Goal: Transaction & Acquisition: Purchase product/service

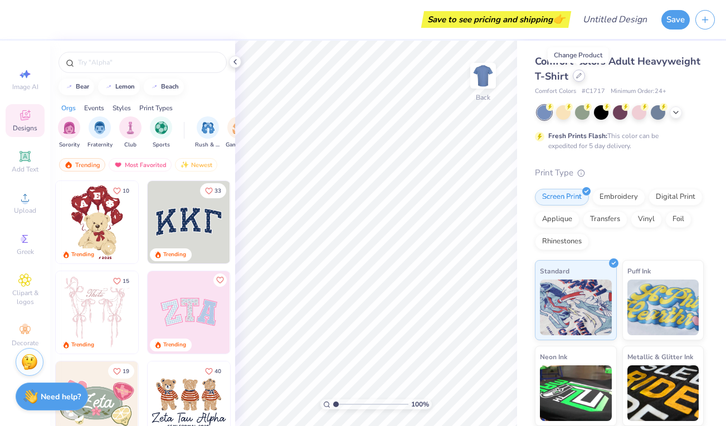
click at [576, 75] on icon at bounding box center [579, 76] width 6 height 6
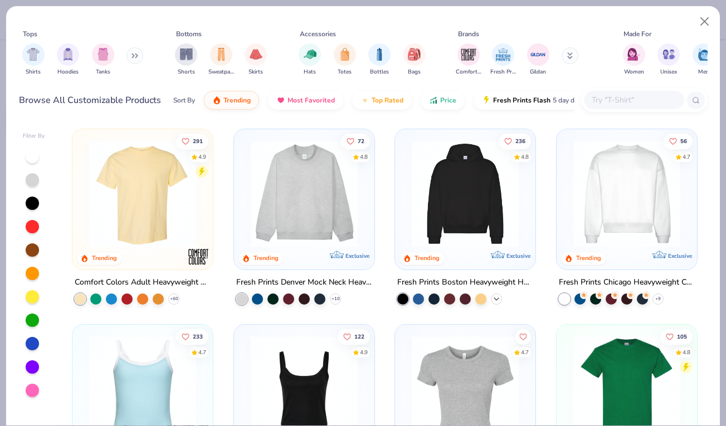
click at [496, 295] on icon at bounding box center [496, 298] width 9 height 9
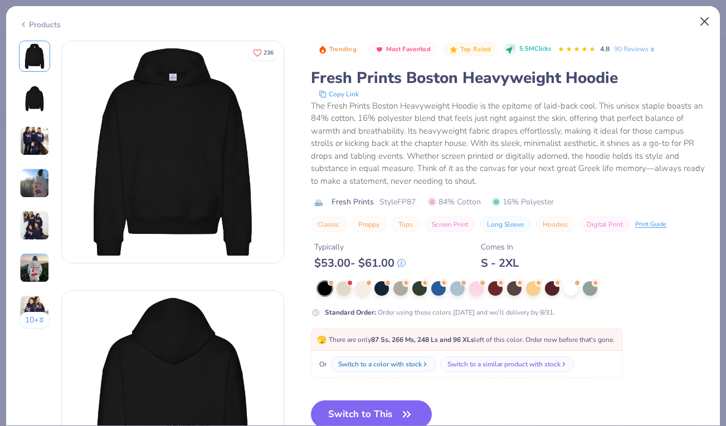
click at [702, 16] on button "Close" at bounding box center [705, 21] width 21 height 21
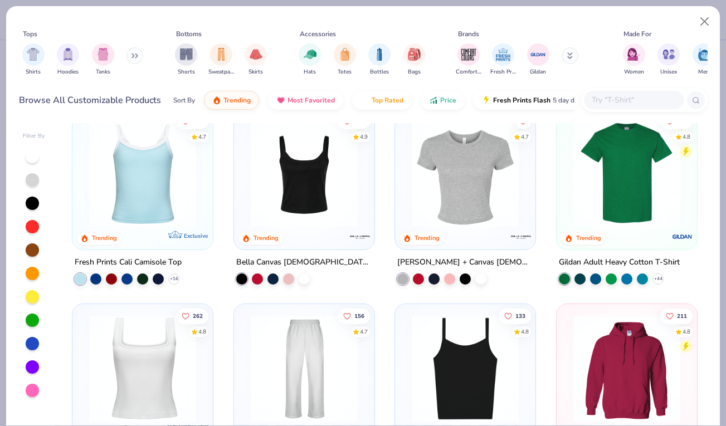
scroll to position [216, 0]
click at [73, 52] on img "filter for Hoodies" at bounding box center [68, 53] width 12 height 13
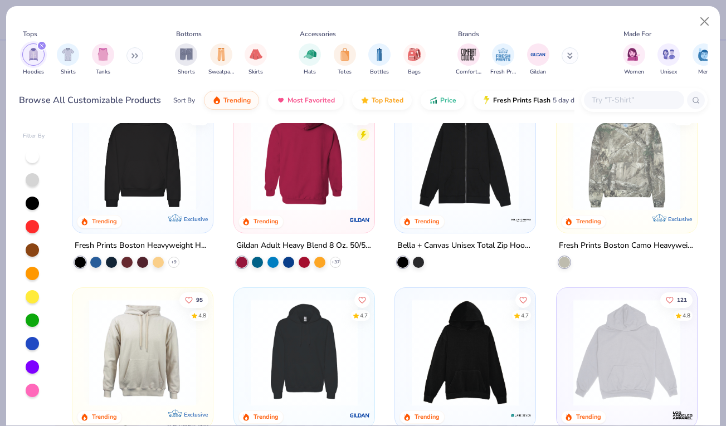
scroll to position [16, 0]
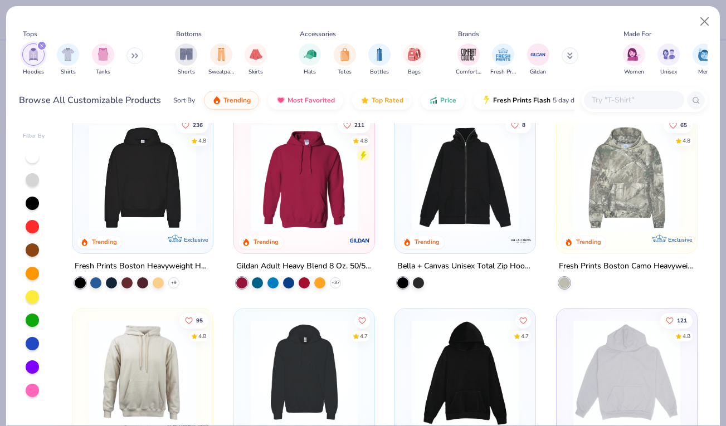
click at [258, 177] on img at bounding box center [304, 177] width 118 height 107
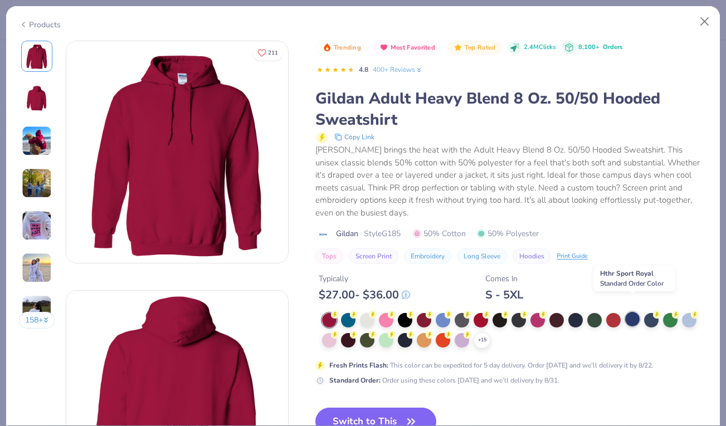
click at [629, 312] on div at bounding box center [632, 319] width 14 height 14
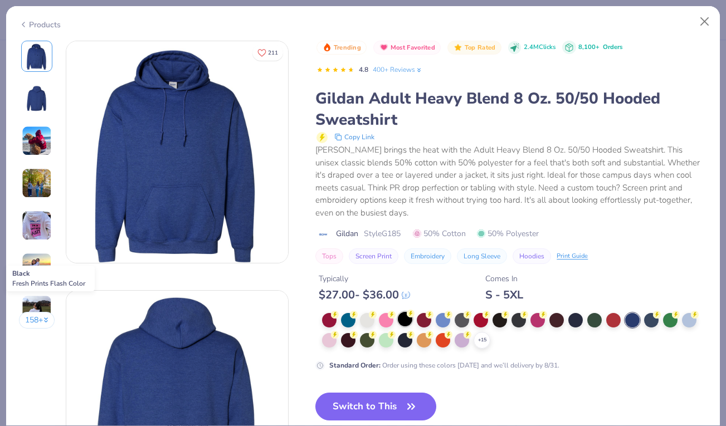
click at [409, 312] on div at bounding box center [405, 319] width 14 height 14
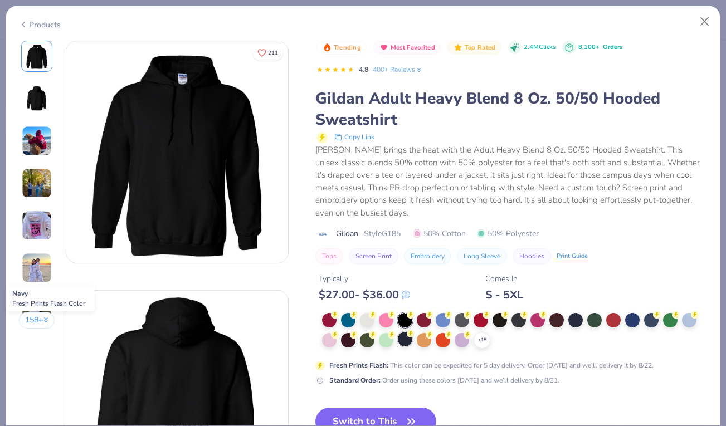
click at [403, 332] on div at bounding box center [405, 339] width 14 height 14
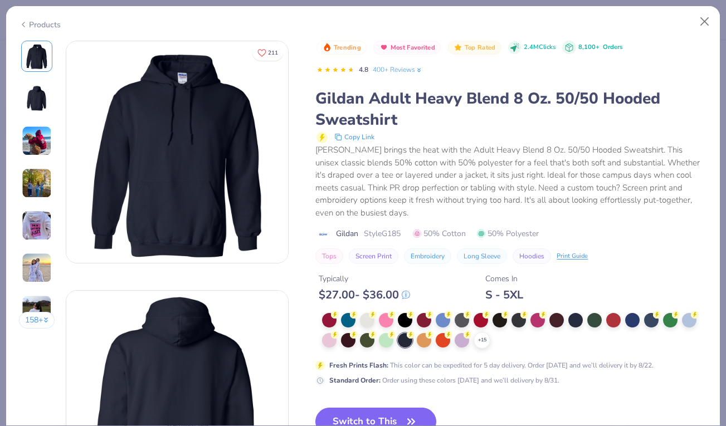
click at [29, 236] on img at bounding box center [37, 226] width 30 height 30
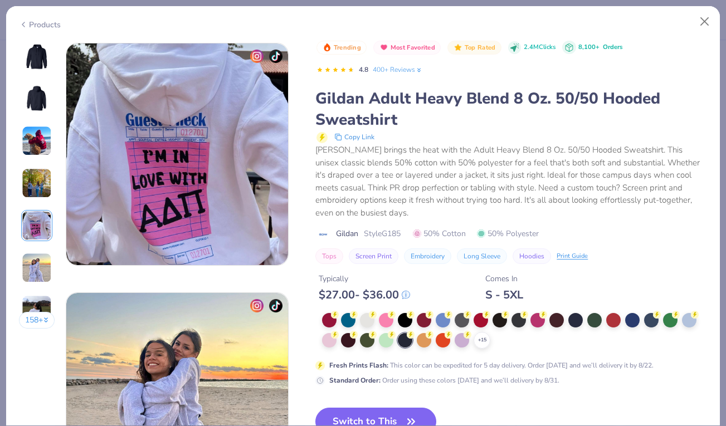
scroll to position [999, 0]
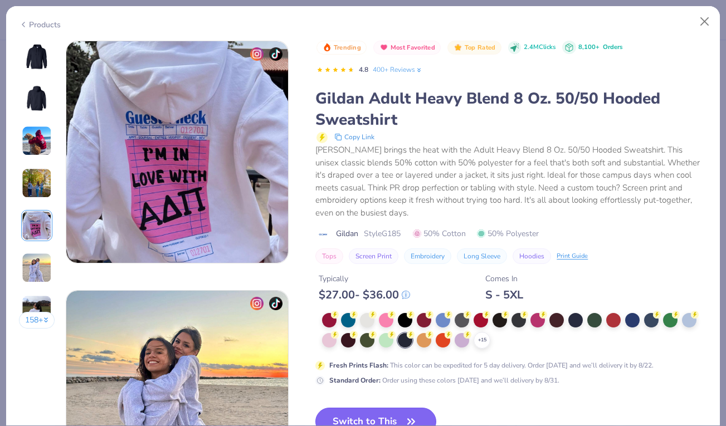
click at [403, 408] on button "Switch to This" at bounding box center [376, 422] width 121 height 28
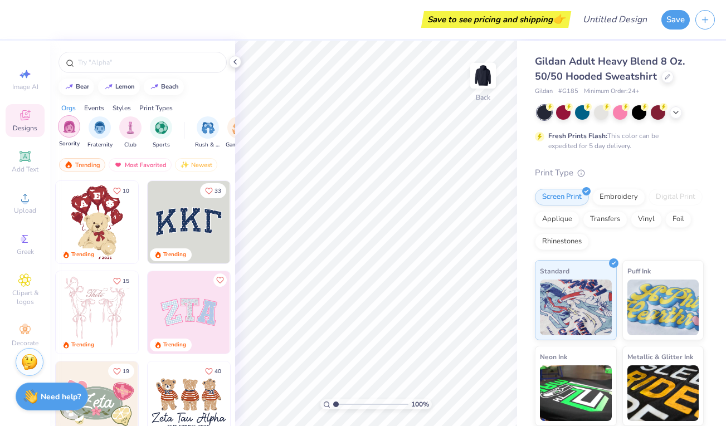
click at [69, 133] on div "filter for Sorority" at bounding box center [69, 126] width 22 height 22
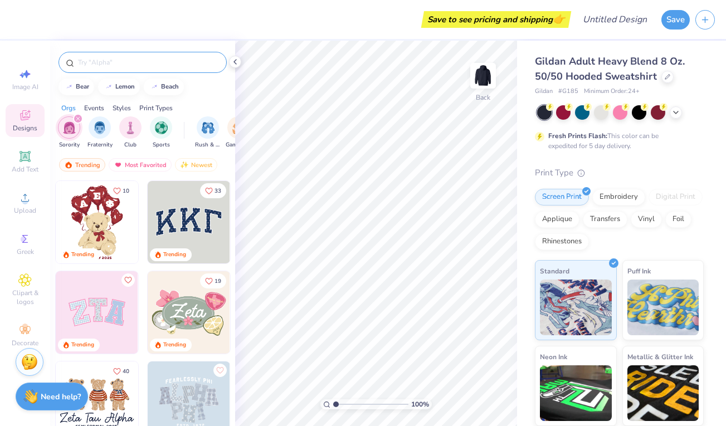
click at [119, 66] on input "text" at bounding box center [148, 62] width 143 height 11
type input "kappa alpha theta"
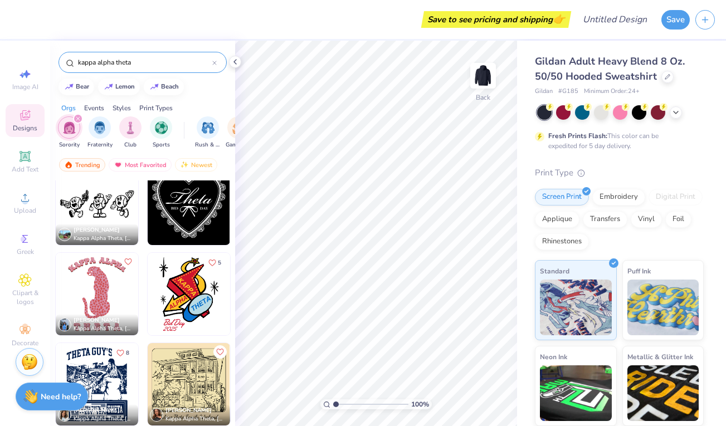
scroll to position [3631, 0]
click at [105, 294] on img at bounding box center [97, 294] width 83 height 83
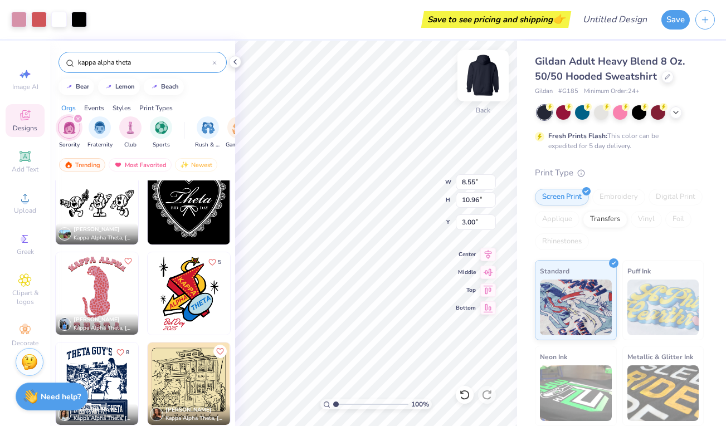
click at [483, 89] on img at bounding box center [483, 76] width 45 height 45
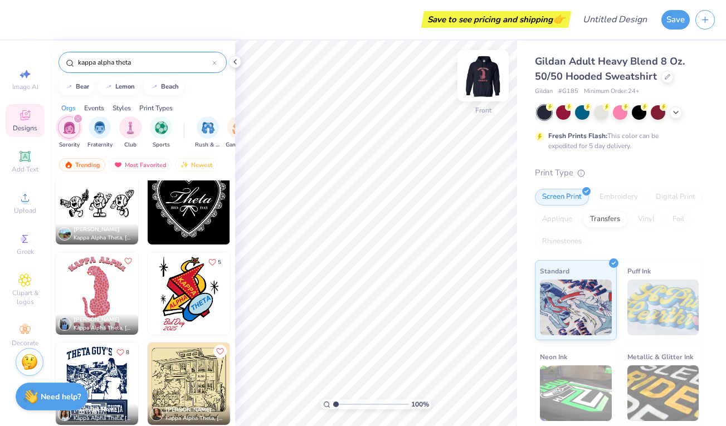
click at [481, 69] on img at bounding box center [483, 76] width 45 height 45
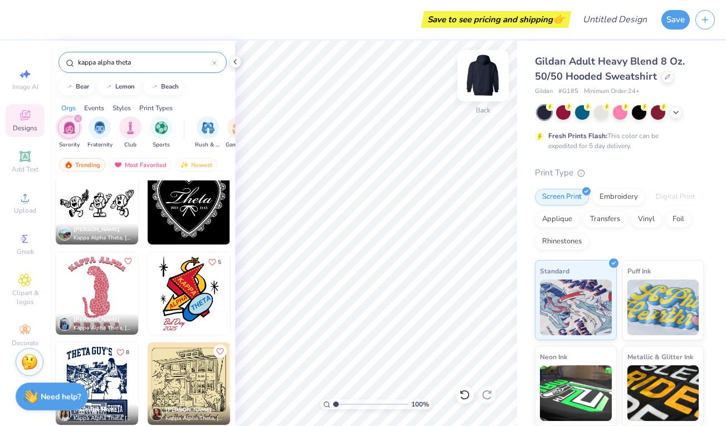
click at [479, 65] on img at bounding box center [483, 76] width 45 height 45
click at [89, 308] on img at bounding box center [97, 294] width 83 height 83
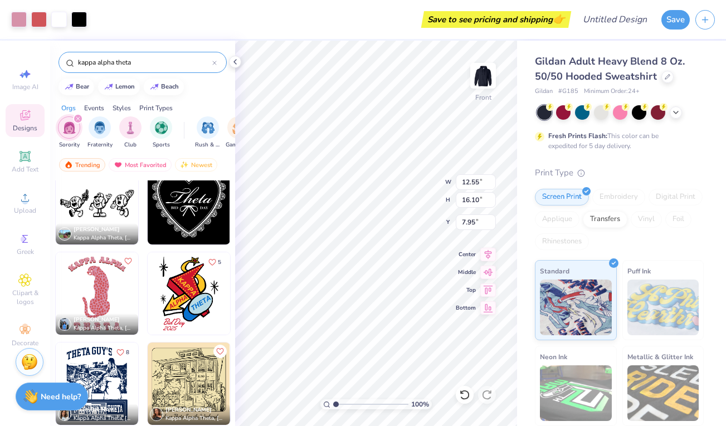
type input "16.11"
type input "7.96"
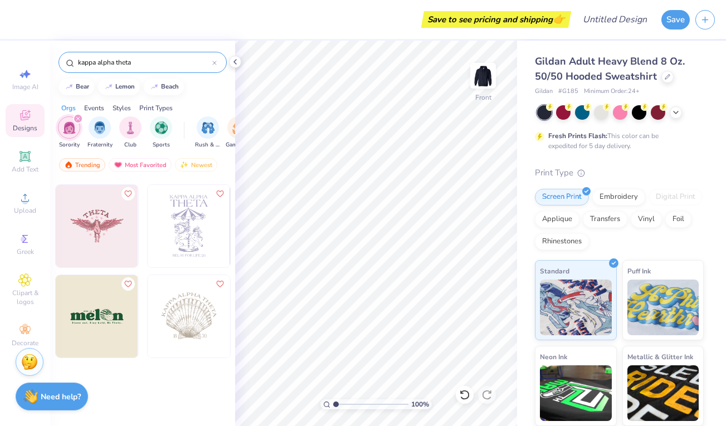
scroll to position [3968, 0]
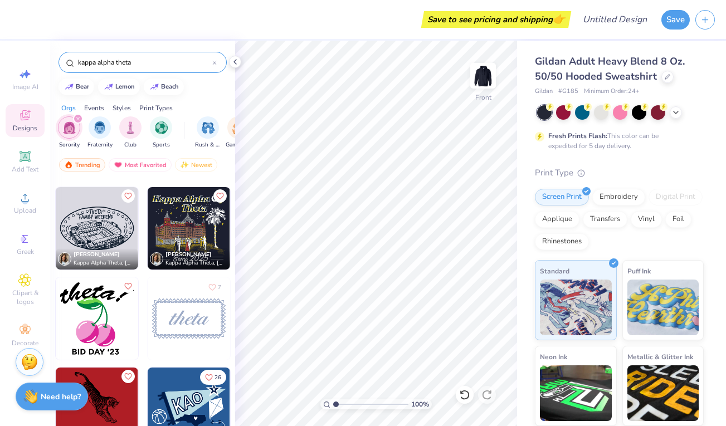
click at [144, 58] on input "kappa alpha theta" at bounding box center [144, 62] width 135 height 11
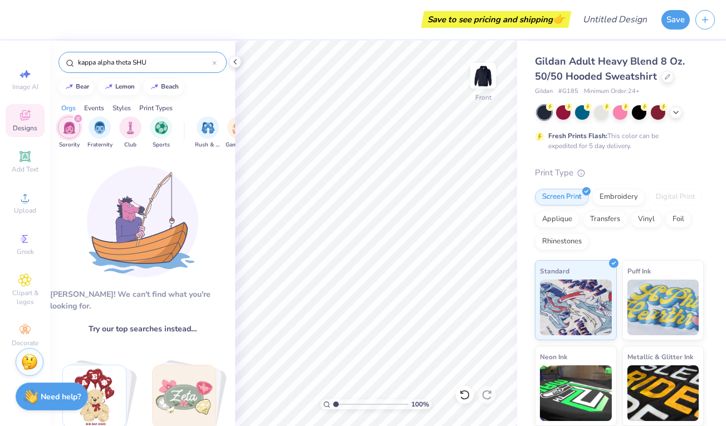
scroll to position [0, 0]
click at [67, 128] on img "filter for Sorority" at bounding box center [69, 128] width 13 height 13
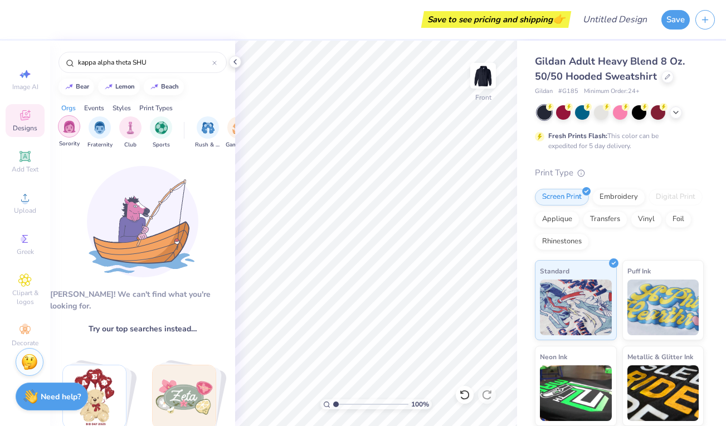
click at [73, 132] on img "filter for Sorority" at bounding box center [69, 126] width 13 height 13
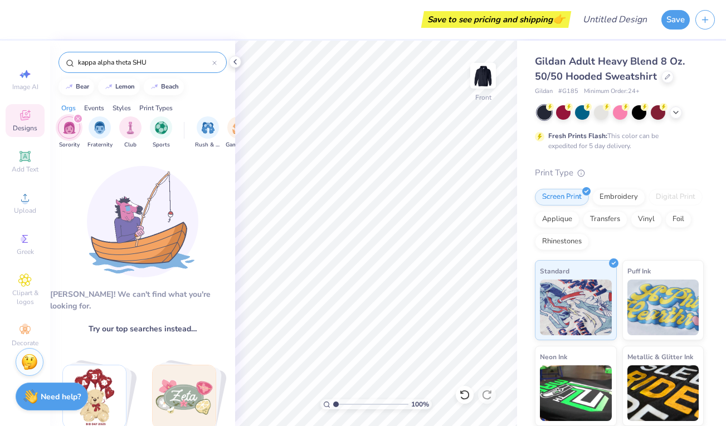
click at [157, 59] on input "kappa alpha theta SHU" at bounding box center [144, 62] width 135 height 11
type input "kappa alpha theta"
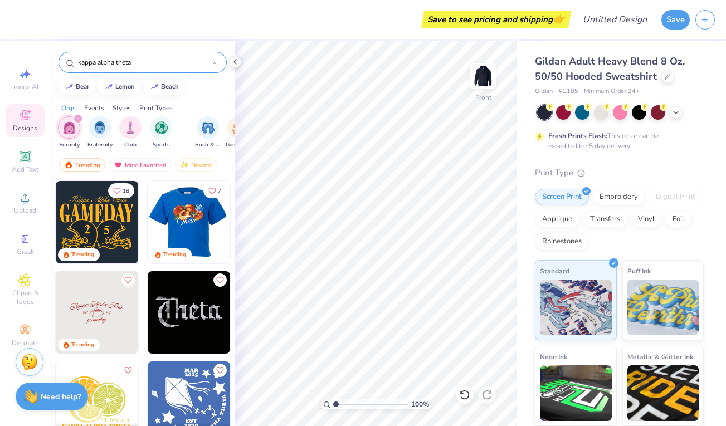
click at [141, 172] on div "Trending Most Favorited Newest" at bounding box center [142, 168] width 185 height 26
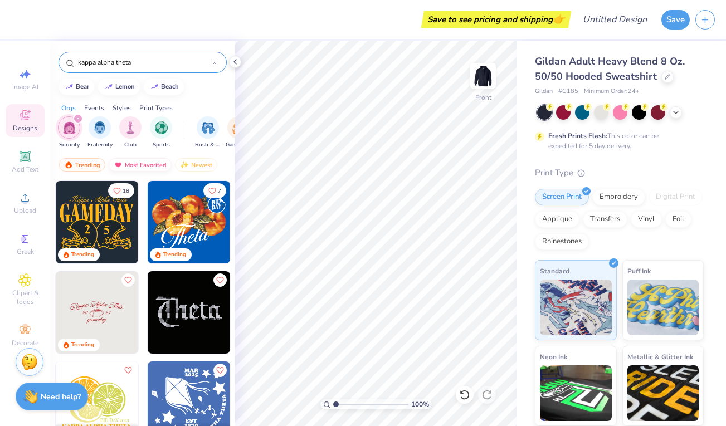
click at [140, 163] on div "Most Favorited" at bounding box center [140, 164] width 63 height 13
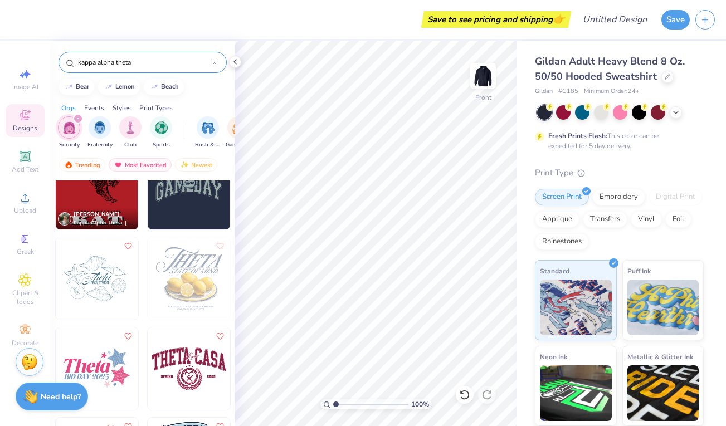
scroll to position [1213, 0]
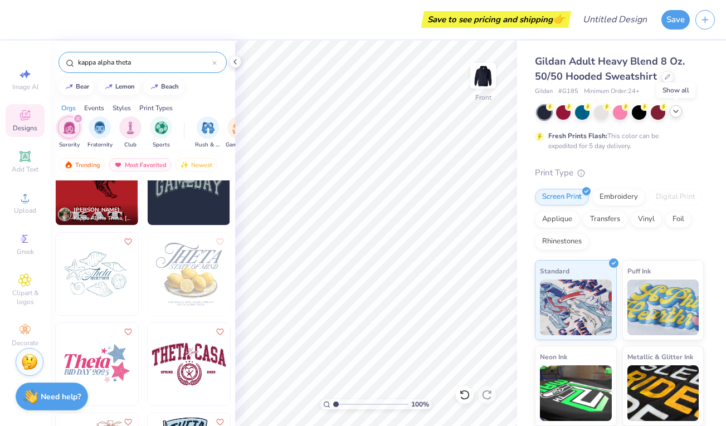
click at [673, 113] on icon at bounding box center [676, 111] width 9 height 9
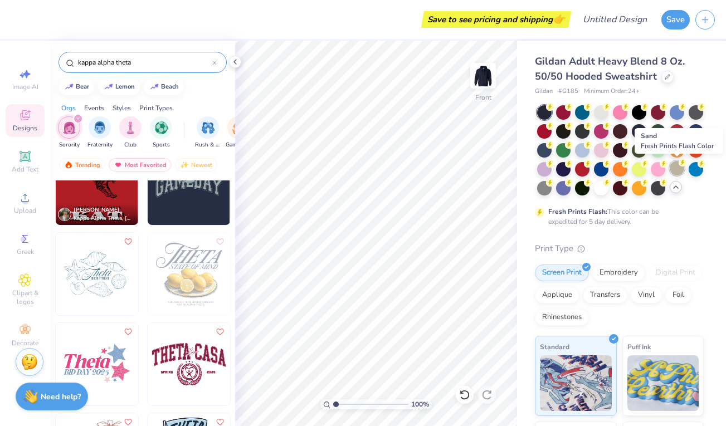
click at [673, 169] on div at bounding box center [677, 168] width 14 height 14
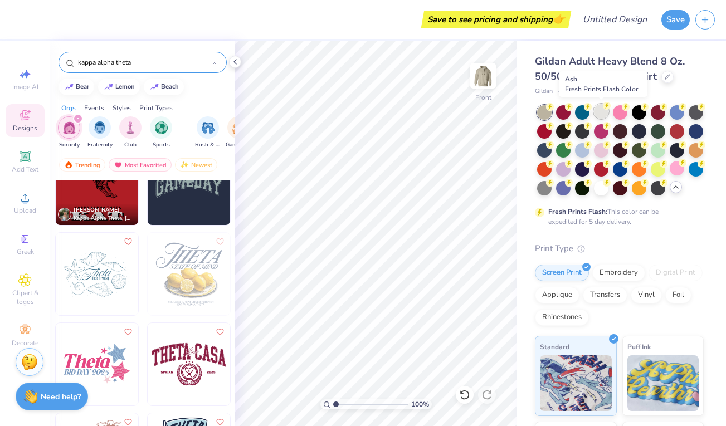
click at [603, 109] on icon at bounding box center [607, 106] width 8 height 8
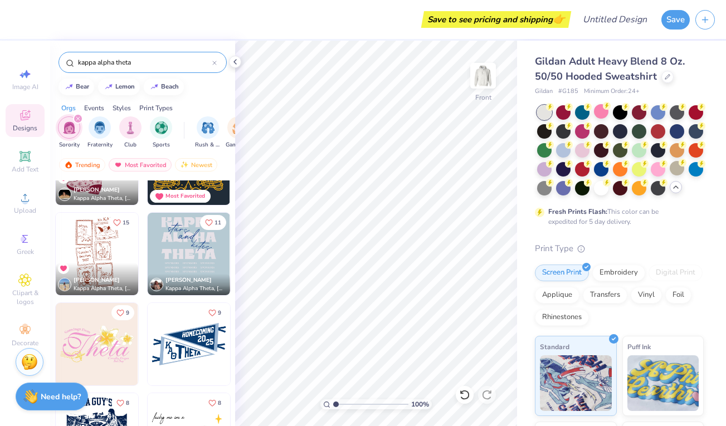
scroll to position [148, 0]
click at [91, 246] on img at bounding box center [97, 255] width 83 height 83
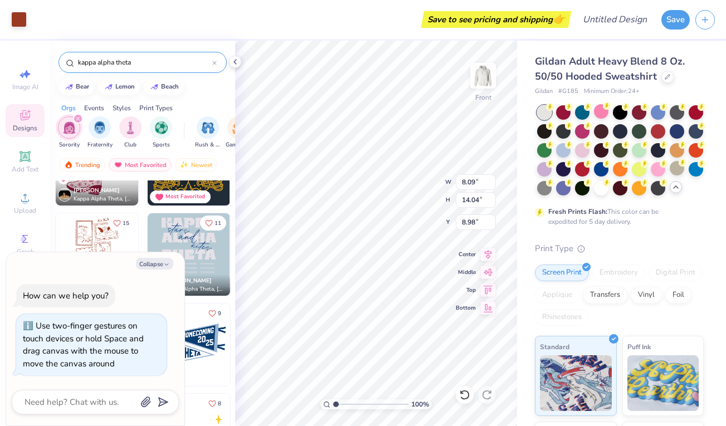
type input "1"
click at [336, 400] on input "range" at bounding box center [370, 405] width 75 height 10
click at [488, 289] on icon at bounding box center [489, 288] width 16 height 13
type textarea "x"
type input "6.00"
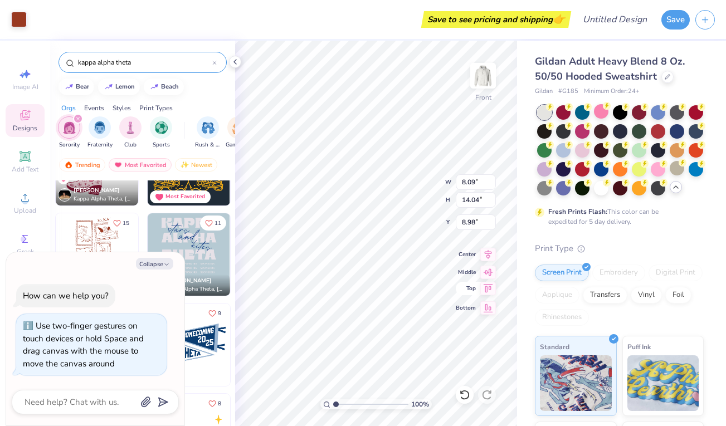
type textarea "x"
click at [492, 179] on input "8.1" at bounding box center [476, 182] width 40 height 16
click at [492, 179] on input "8.11" at bounding box center [476, 182] width 40 height 16
click at [492, 179] on input "8.12" at bounding box center [476, 182] width 40 height 16
click at [492, 179] on input "8.13" at bounding box center [476, 182] width 40 height 16
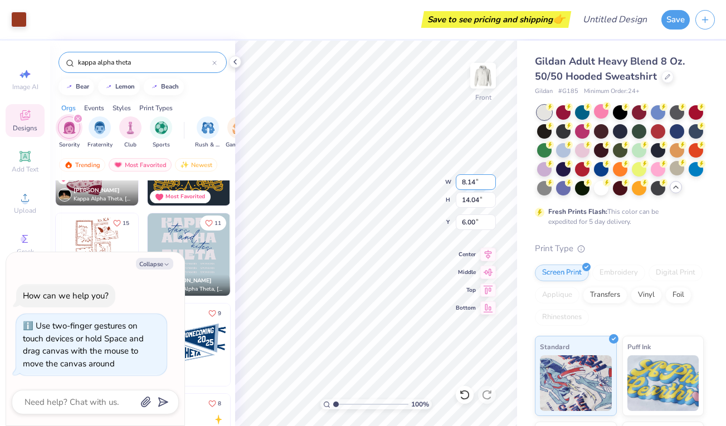
click at [492, 179] on input "8.14" at bounding box center [476, 182] width 40 height 16
click at [492, 179] on input "8.15" at bounding box center [476, 182] width 40 height 16
click at [492, 179] on input "8.16" at bounding box center [476, 182] width 40 height 16
click at [492, 179] on input "8.17" at bounding box center [476, 182] width 40 height 16
click at [492, 179] on input "8.18" at bounding box center [476, 182] width 40 height 16
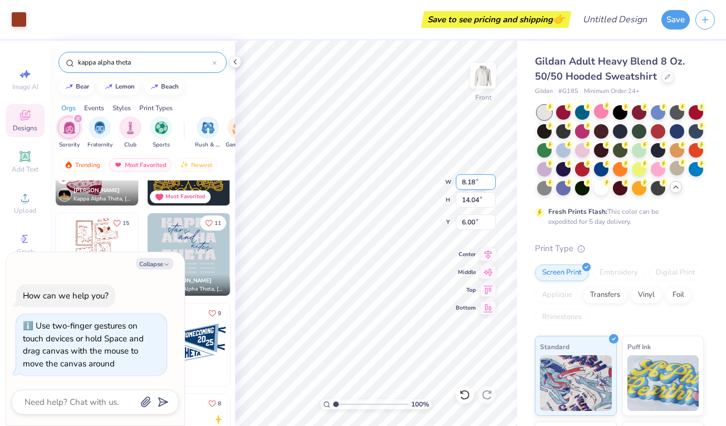
type input "8.19"
click at [492, 179] on input "8.19" at bounding box center [476, 182] width 40 height 16
type textarea "x"
type input "14.20"
type textarea "x"
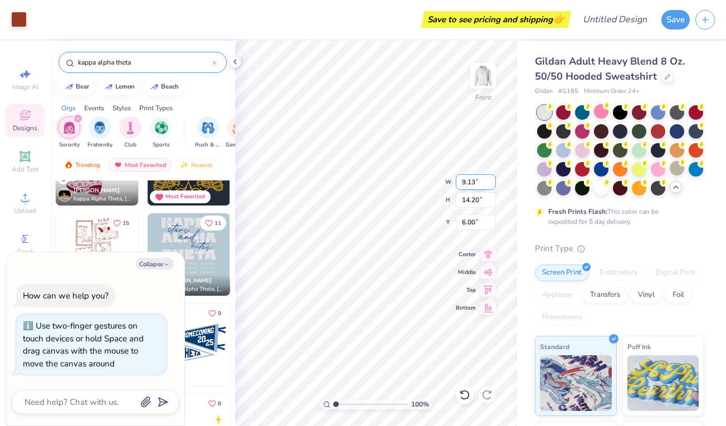
type input "9.14"
click at [492, 181] on input "9.14" at bounding box center [476, 182] width 40 height 16
type textarea "x"
type input "15.85"
type textarea "x"
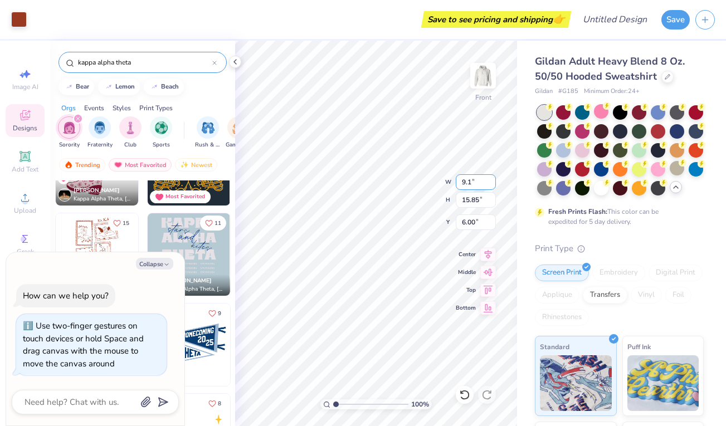
type input "9.1"
type textarea "x"
type input "9.10"
type input "15.78"
type input "6.03"
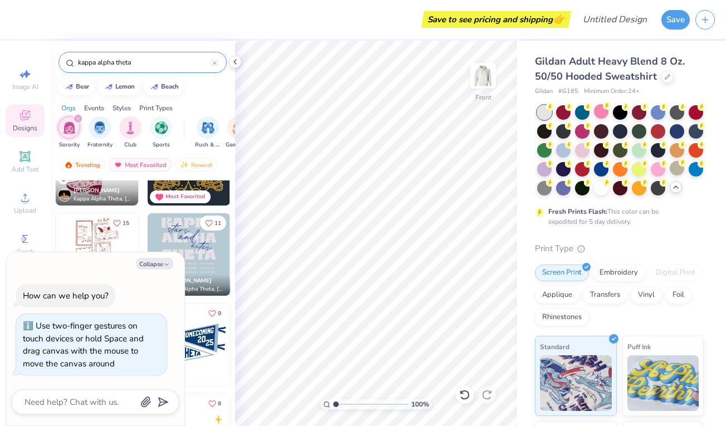
click at [190, 344] on img at bounding box center [189, 345] width 83 height 83
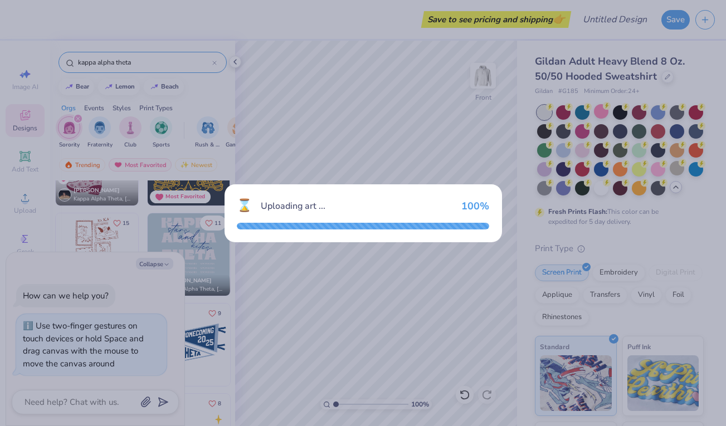
drag, startPoint x: 175, startPoint y: 236, endPoint x: 178, endPoint y: 174, distance: 62.5
click at [174, 231] on div "⌛ Uploading art ... 100 %" at bounding box center [363, 213] width 726 height 426
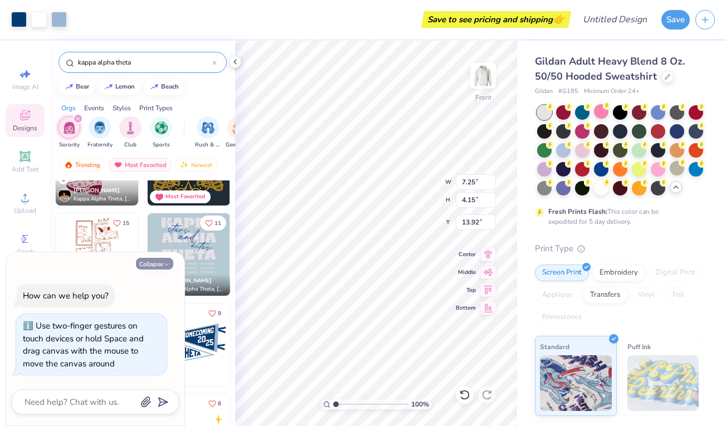
click at [152, 263] on button "Collapse" at bounding box center [154, 264] width 37 height 12
type textarea "x"
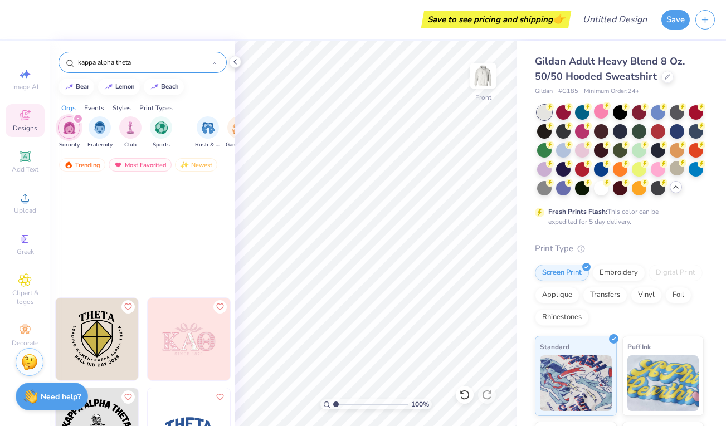
scroll to position [5403, 0]
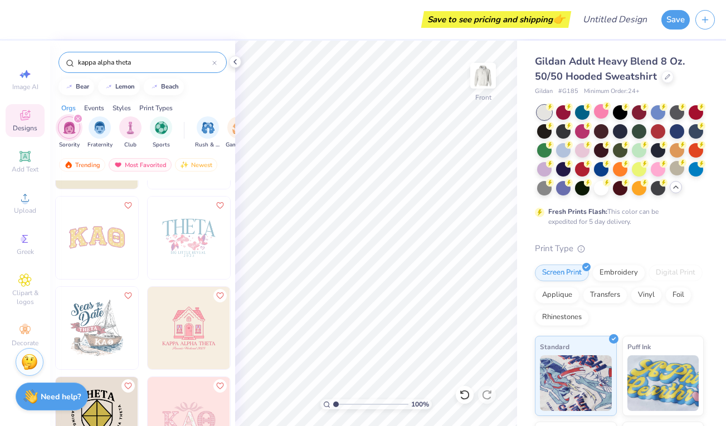
drag, startPoint x: 134, startPoint y: 67, endPoint x: 70, endPoint y: 57, distance: 65.4
click at [70, 57] on div "kappa alpha theta" at bounding box center [143, 62] width 168 height 21
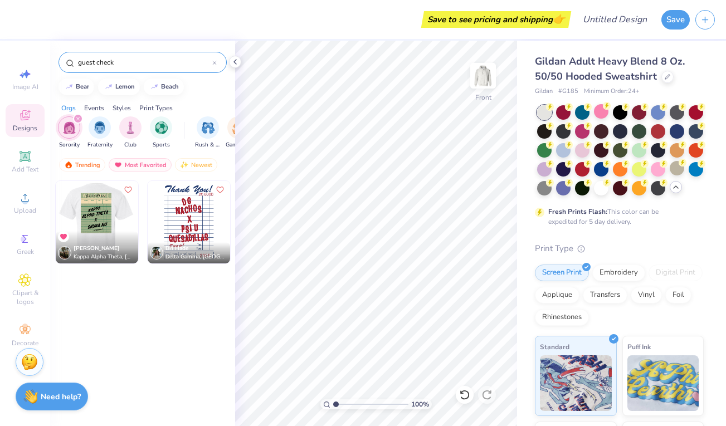
type input "guest check"
click at [56, 221] on img at bounding box center [14, 222] width 83 height 83
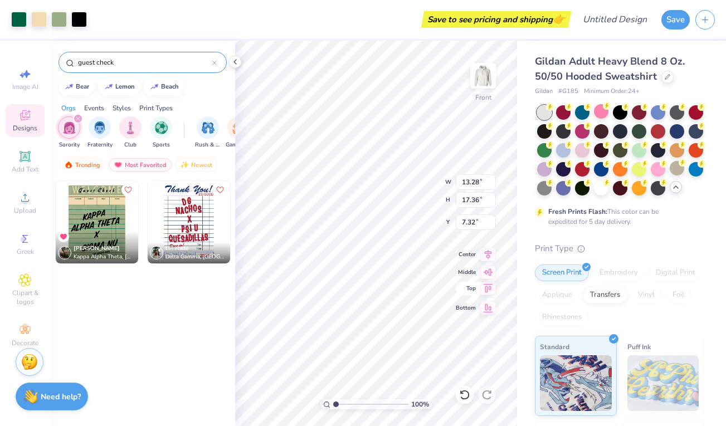
click at [488, 284] on icon at bounding box center [489, 288] width 16 height 13
type input "6.00"
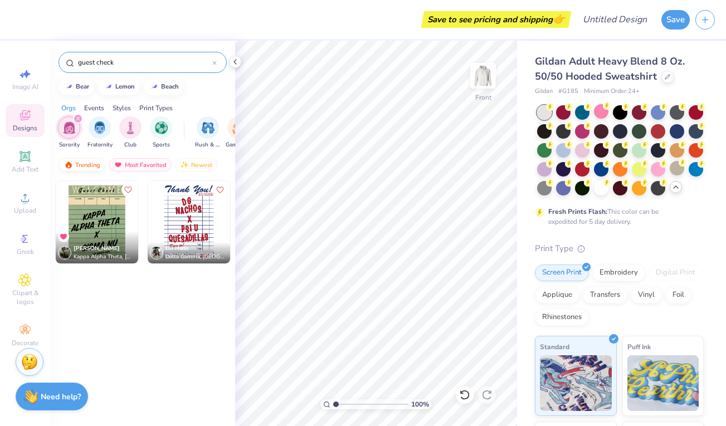
click at [83, 165] on div "Trending" at bounding box center [82, 164] width 46 height 13
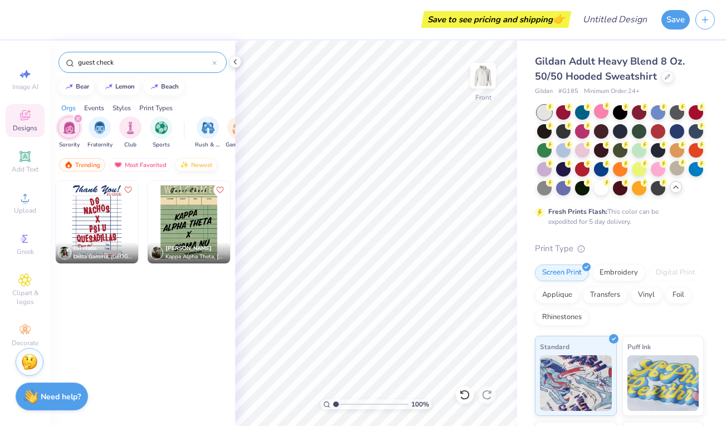
click at [195, 167] on div "Newest" at bounding box center [196, 164] width 42 height 13
click at [153, 64] on input "guest check" at bounding box center [144, 62] width 135 height 11
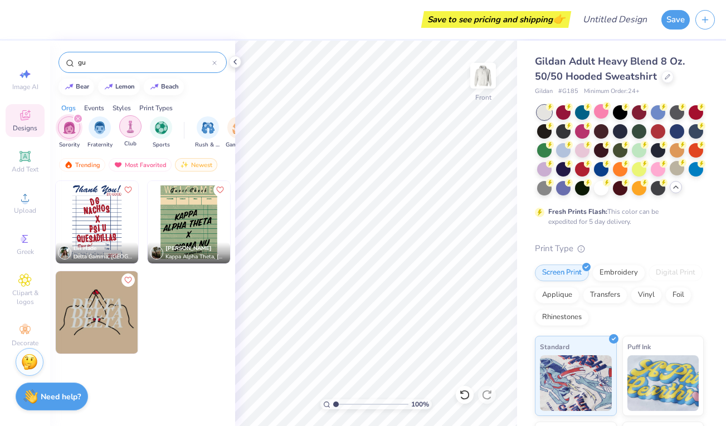
type input "g"
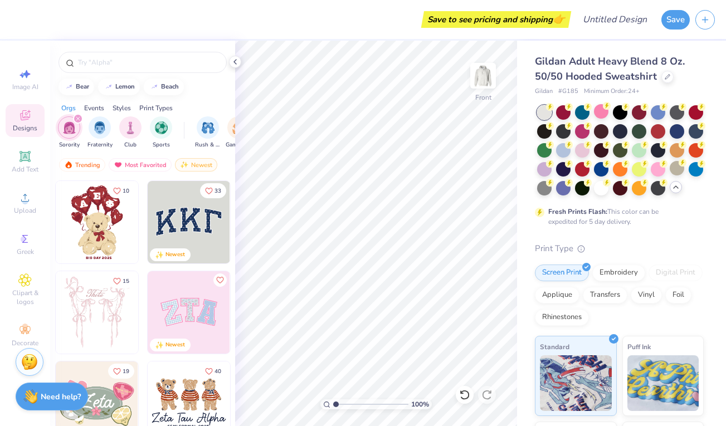
click at [67, 129] on img "filter for Sorority" at bounding box center [69, 128] width 13 height 13
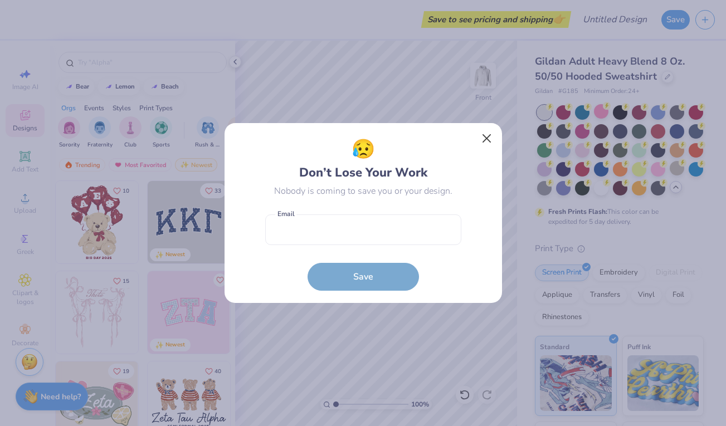
click at [486, 136] on button "Close" at bounding box center [486, 138] width 21 height 21
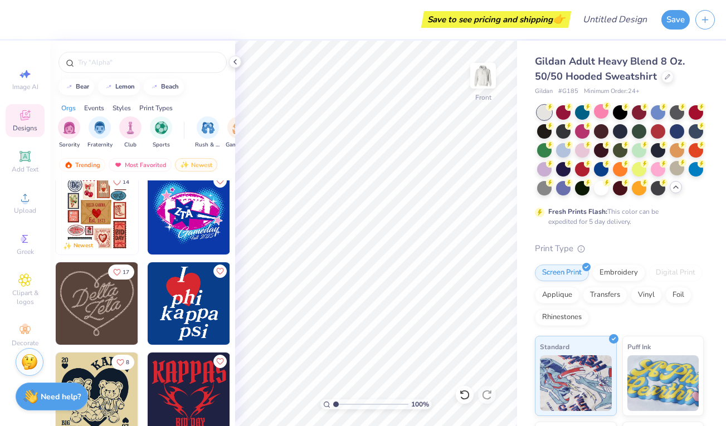
scroll to position [463, 0]
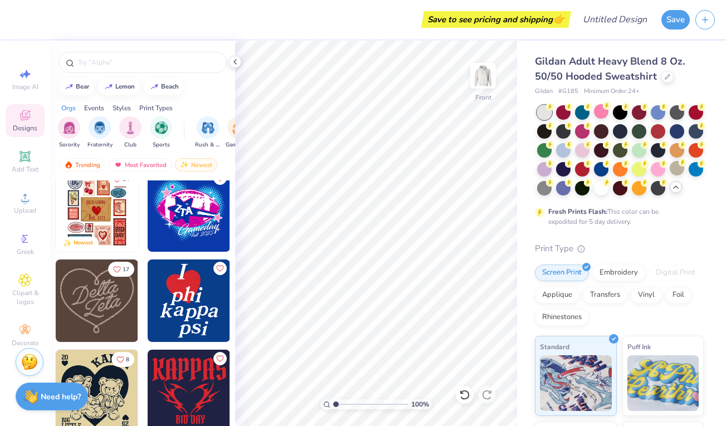
click at [84, 214] on img at bounding box center [97, 210] width 83 height 83
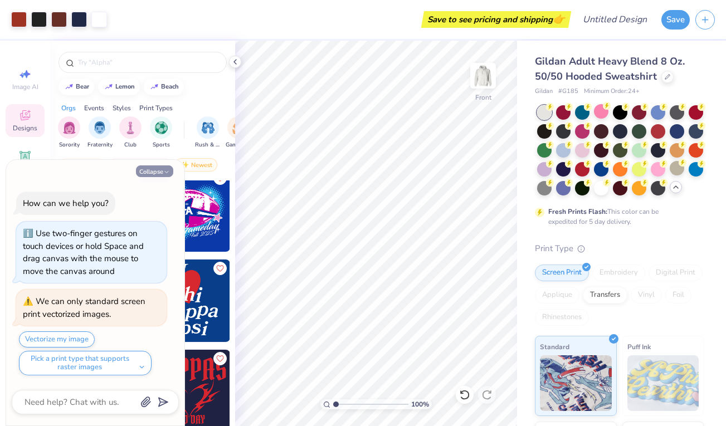
click at [163, 175] on button "Collapse" at bounding box center [154, 172] width 37 height 12
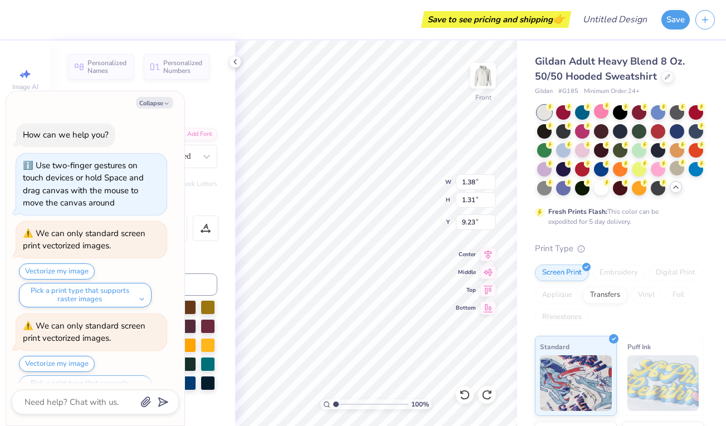
scroll to position [22, 0]
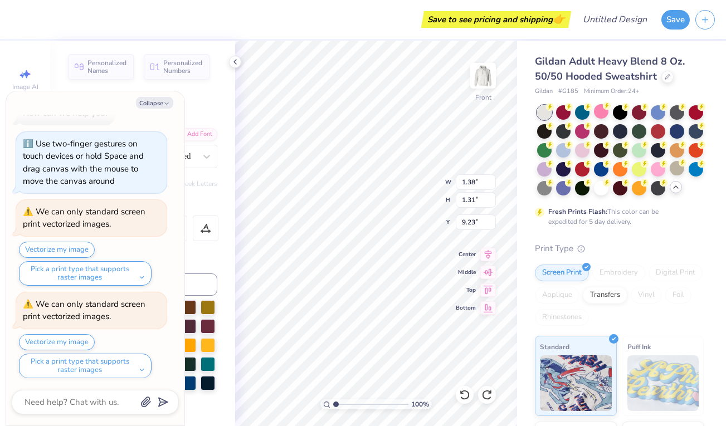
type textarea "x"
type textarea "K"
type textarea "x"
type textarea "KA"
type textarea "x"
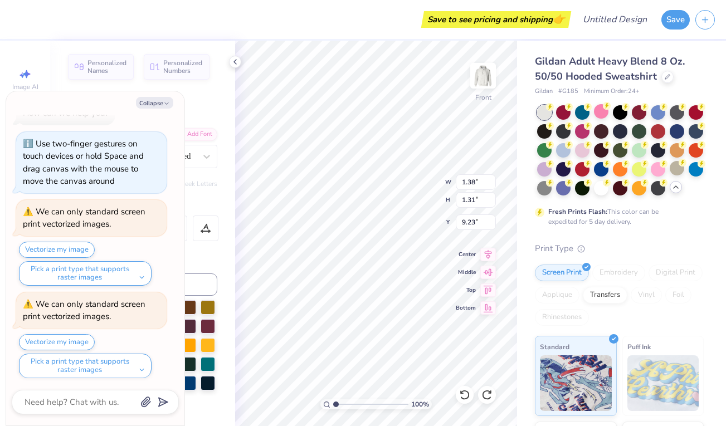
type textarea "KAO"
type textarea "x"
type input "4.13"
type input "0.74"
type input "13.87"
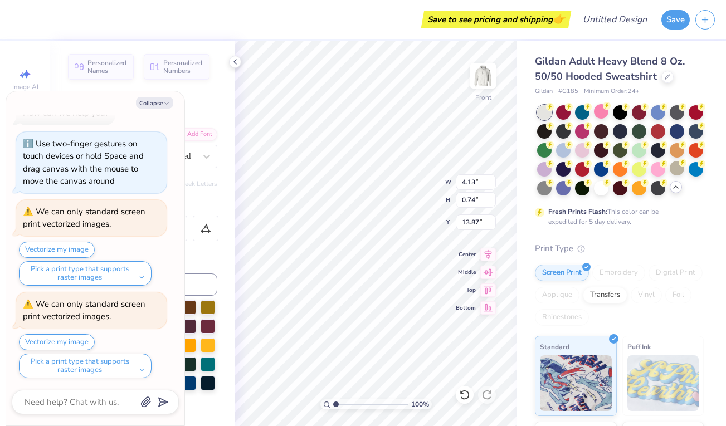
type textarea "x"
type textarea "K"
type textarea "x"
type textarea "Ka"
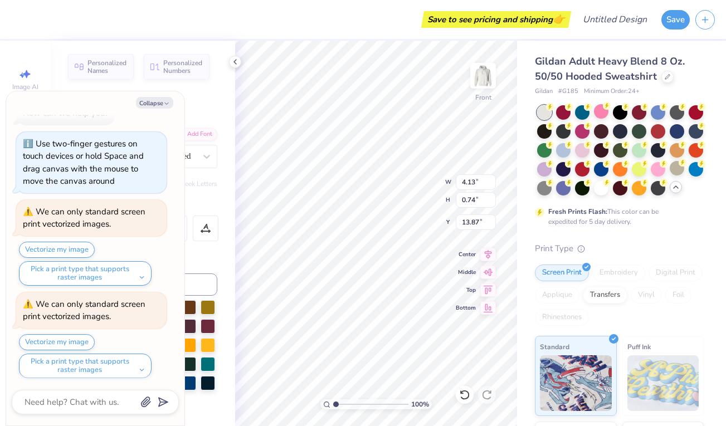
type textarea "x"
type textarea "Kap"
type textarea "x"
type textarea "[PERSON_NAME]"
type textarea "x"
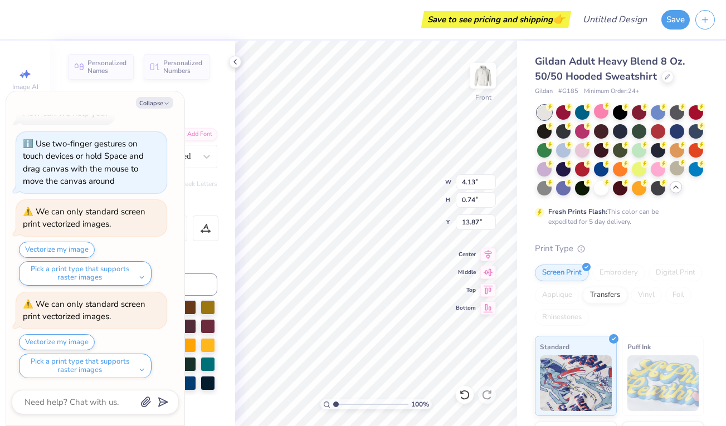
type textarea "Kappa"
type textarea "x"
type textarea "Kappa"
type textarea "x"
type textarea "Kappa A"
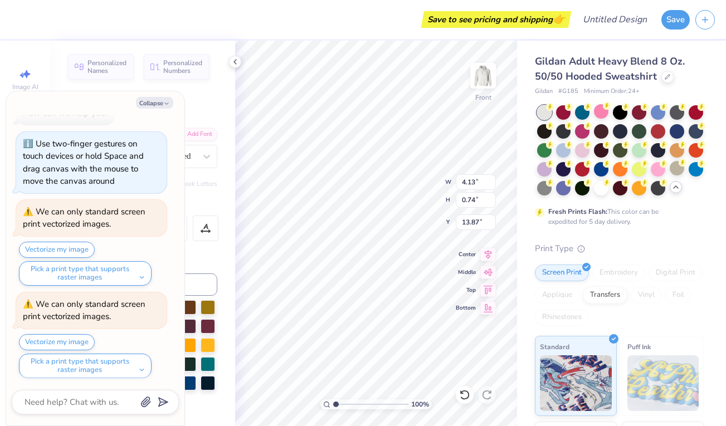
type textarea "x"
type textarea "Kappa Al"
type textarea "x"
type textarea "Kappa Alp"
type textarea "x"
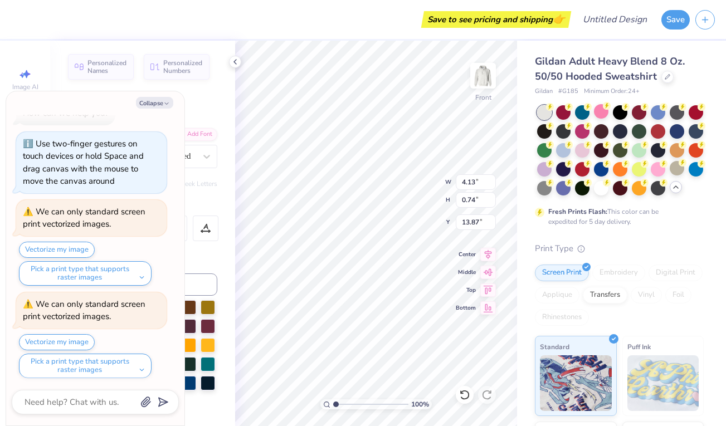
type textarea "Kappa Alph"
type textarea "x"
type textarea "Kappa Alpha"
type textarea "x"
type textarea "Kappa Alpha"
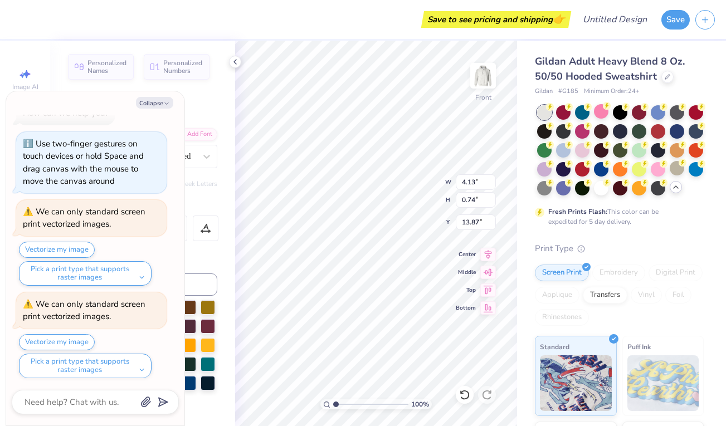
type textarea "x"
type textarea "Kappa Alpha T"
type textarea "x"
type textarea "Kappa Alpha Th"
type textarea "x"
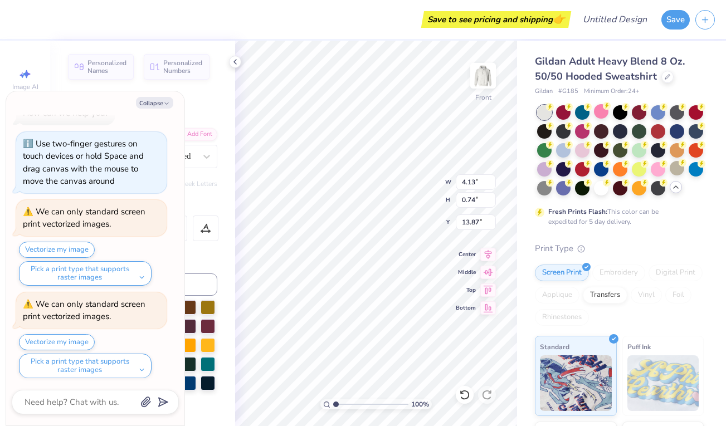
type textarea "Kappa Alpha The"
type textarea "x"
type textarea "Kappa Alpha Ther"
type textarea "x"
type textarea "Kappa Alpha The"
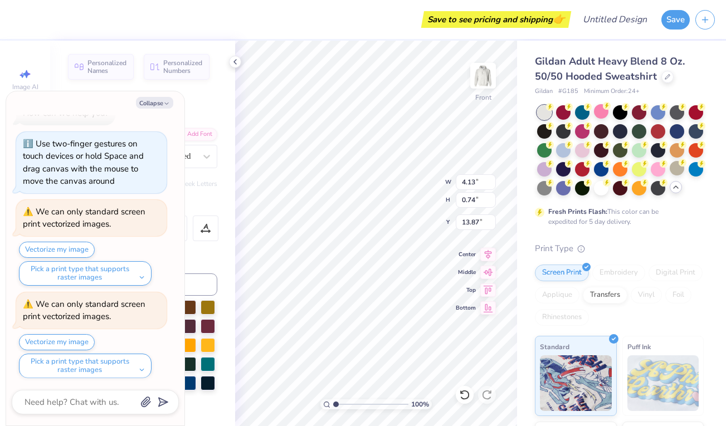
type textarea "x"
type textarea "Kappa Alpha Thet"
type textarea "x"
type textarea "Kappa Alpha Theta"
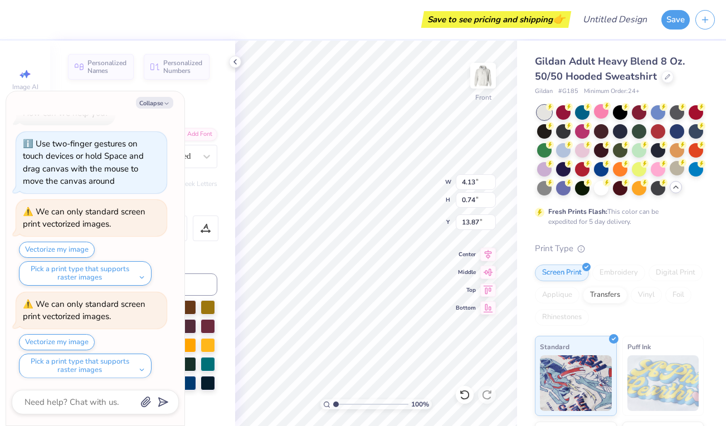
type textarea "x"
type input "1.25"
type input "0.59"
type input "17.13"
type textarea "x"
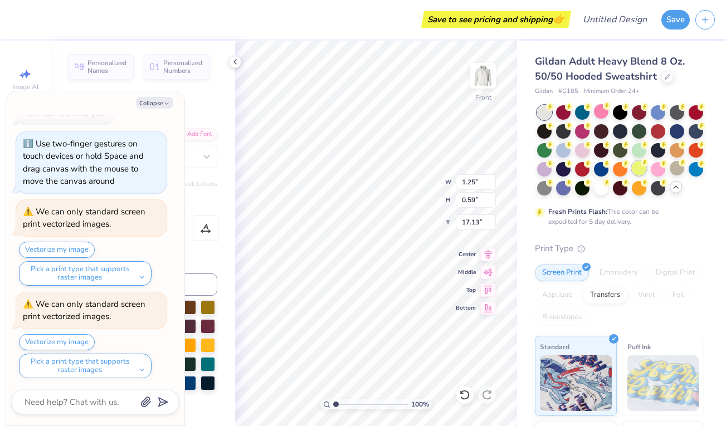
type textarea "D"
type textarea "x"
type textarea "K"
type textarea "x"
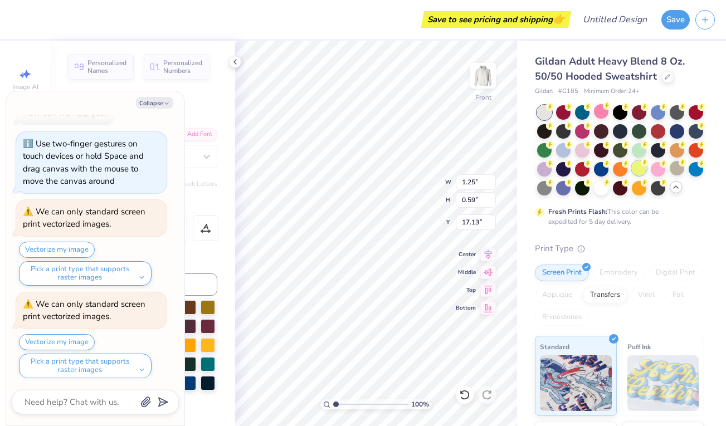
type textarea "KA"
type textarea "x"
type textarea "KAO"
type textarea "x"
type input "12.77"
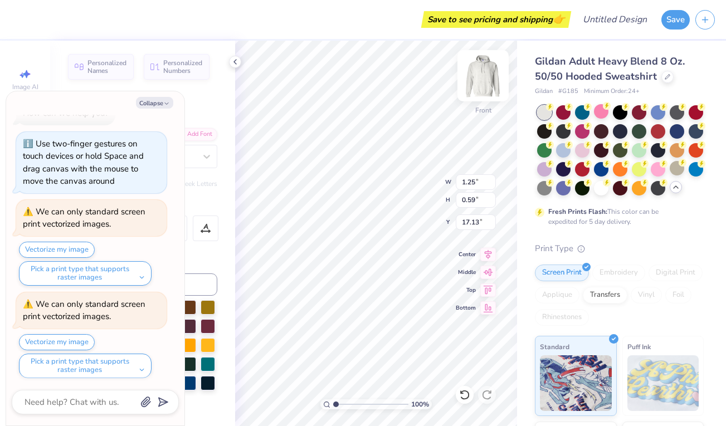
type input "15.48"
type input "8.26"
type textarea "x"
type textarea "187"
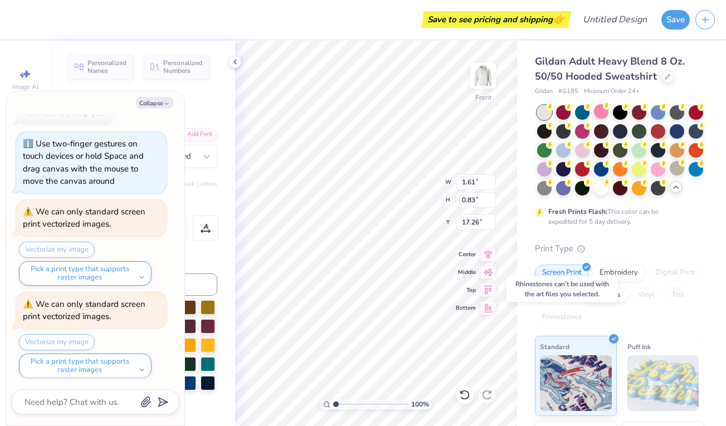
scroll to position [0, 0]
type textarea "x"
type textarea "187o"
type textarea "x"
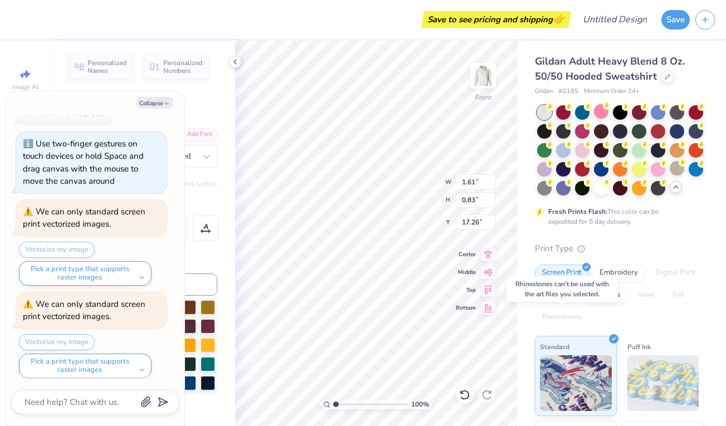
type textarea "187"
type textarea "x"
type textarea "187)"
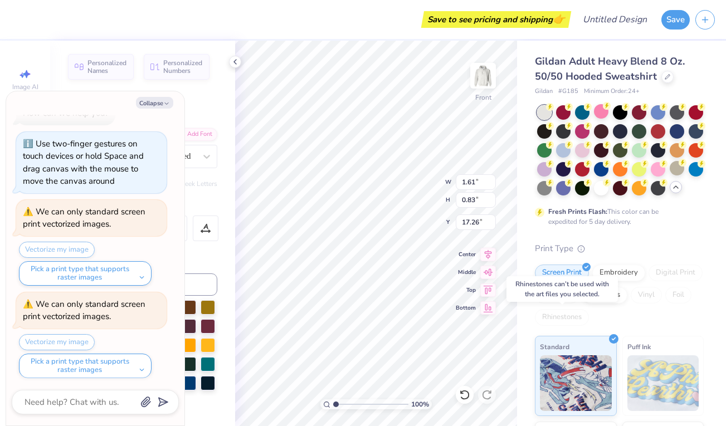
type textarea "x"
type textarea "187"
type textarea "x"
type textarea "1870"
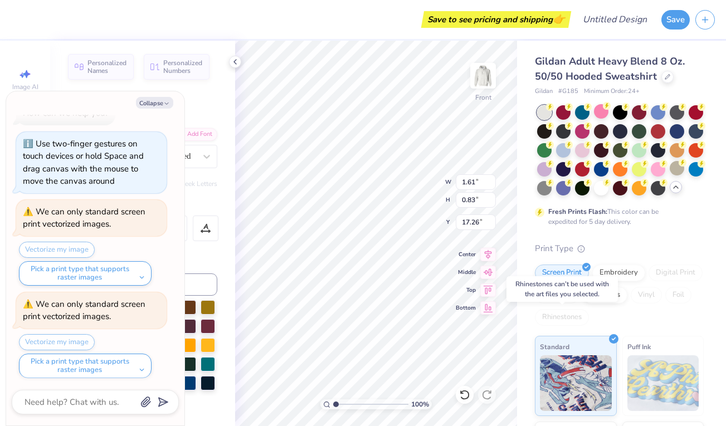
scroll to position [0, 1]
type textarea "x"
type textarea "1873"
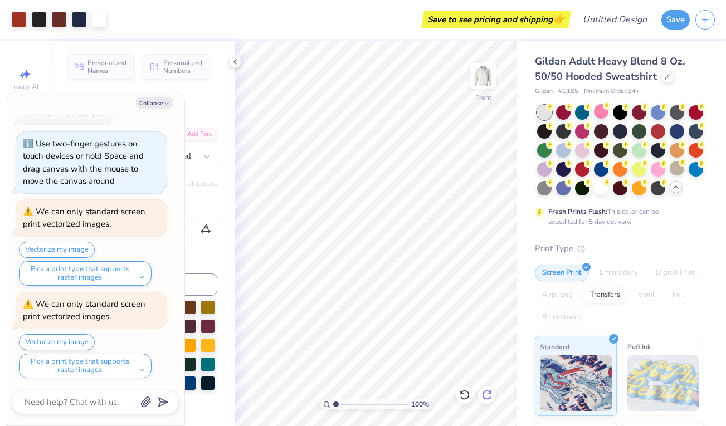
scroll to position [114, 0]
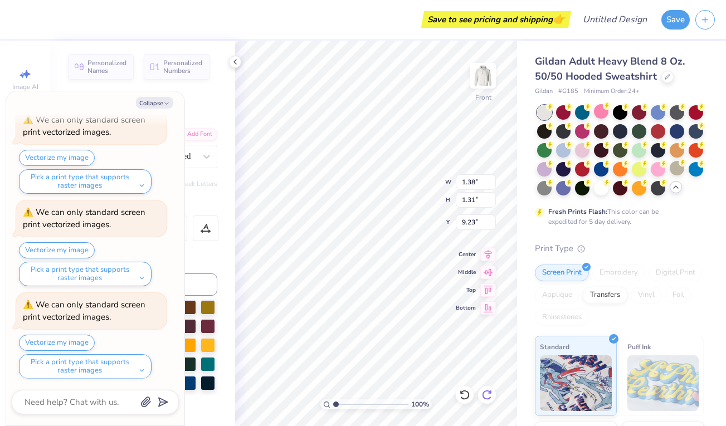
type textarea "x"
type textarea "K"
type textarea "x"
type textarea "KA"
type textarea "x"
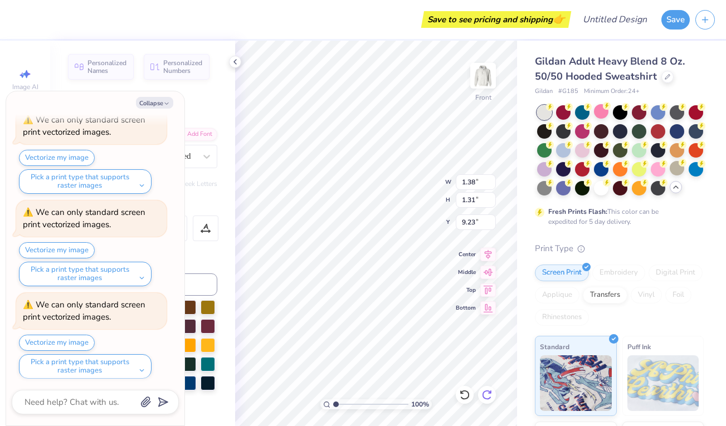
type textarea "KAO"
type textarea "x"
type input "1.25"
type input "0.59"
type input "17.13"
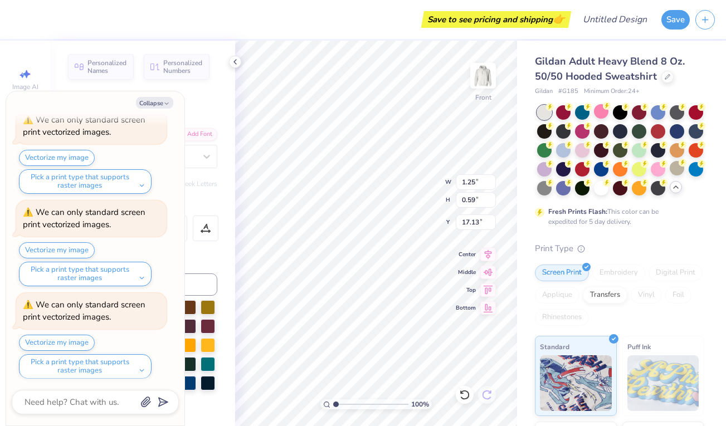
type textarea "x"
type textarea "K"
type textarea "x"
type textarea "KA"
type textarea "x"
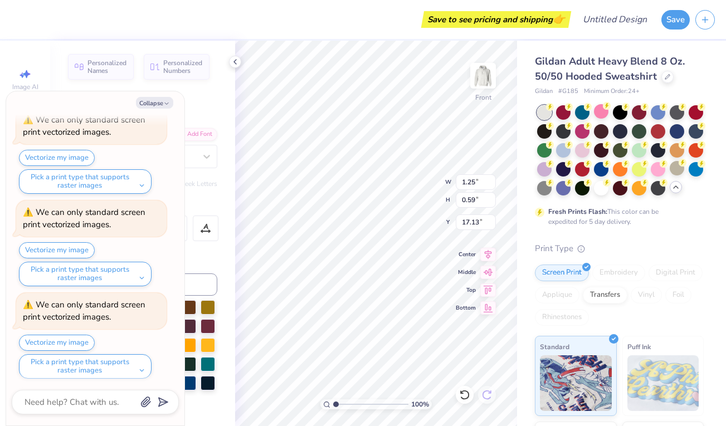
type textarea "KAO"
type textarea "x"
type input "1.61"
type input "0.83"
type input "17.26"
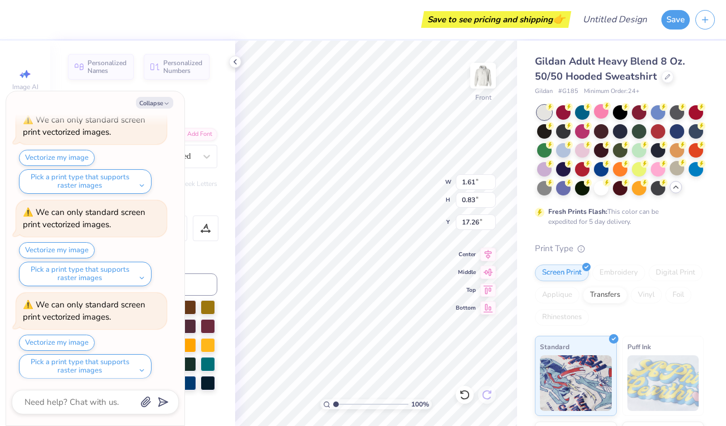
scroll to position [0, 1]
type textarea "x"
type textarea "187"
type textarea "x"
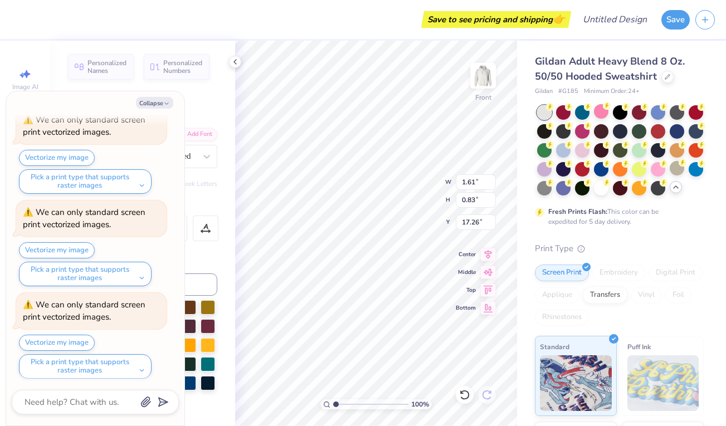
type textarea "1870"
type textarea "x"
type input "4.13"
type input "0.74"
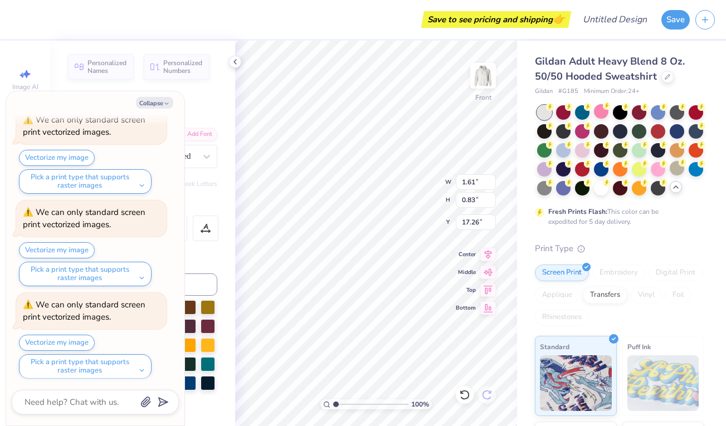
type input "13.87"
type textarea "x"
type textarea "DELTA"
type textarea "x"
type textarea "DELTA"
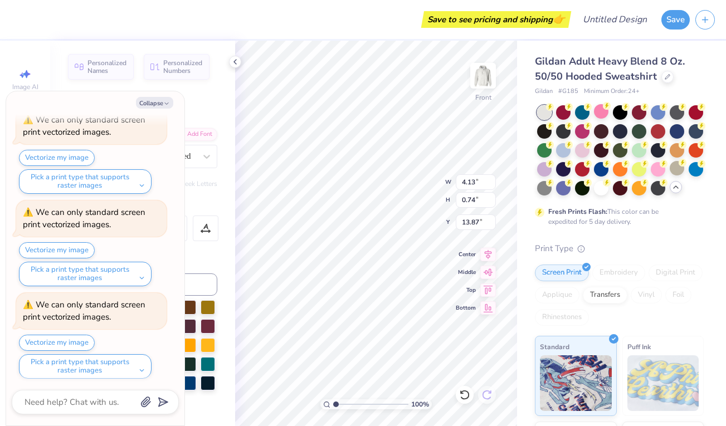
type textarea "x"
type textarea "DELT"
type textarea "x"
type textarea "DEL"
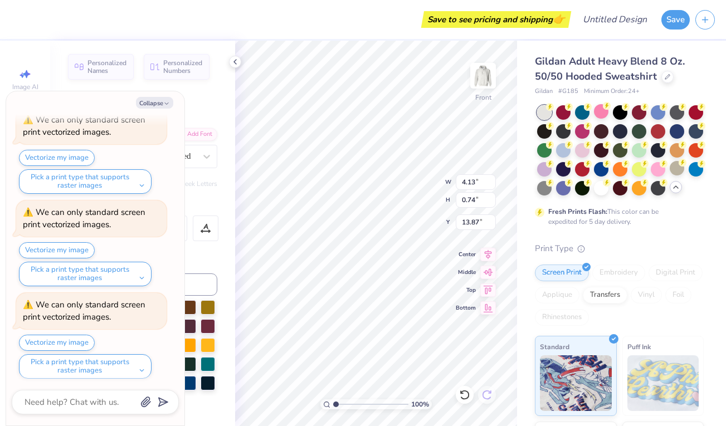
type textarea "x"
type textarea "DE"
type textarea "x"
type textarea "D"
type textarea "x"
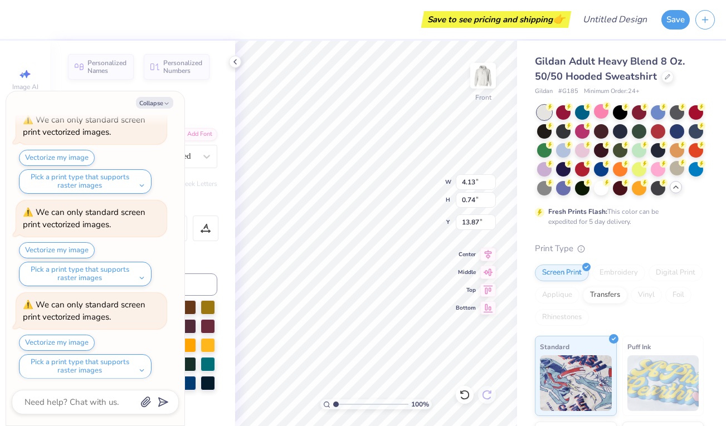
type textarea "x"
type textarea "K"
type textarea "x"
type textarea "K"
type textarea "x"
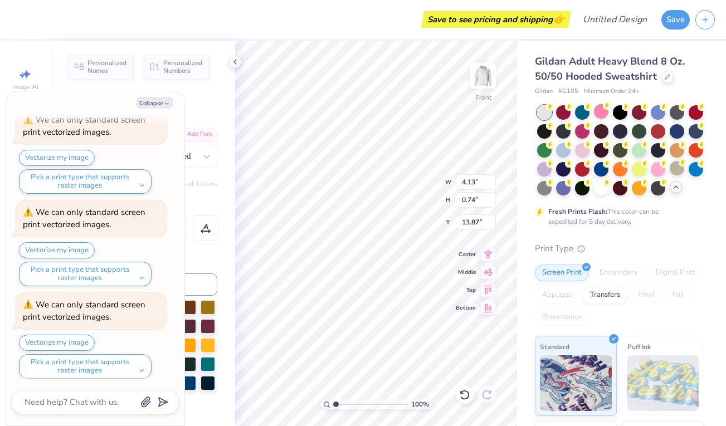
type textarea "Ka"
type textarea "x"
type textarea "Kap"
type textarea "x"
type textarea "[PERSON_NAME]"
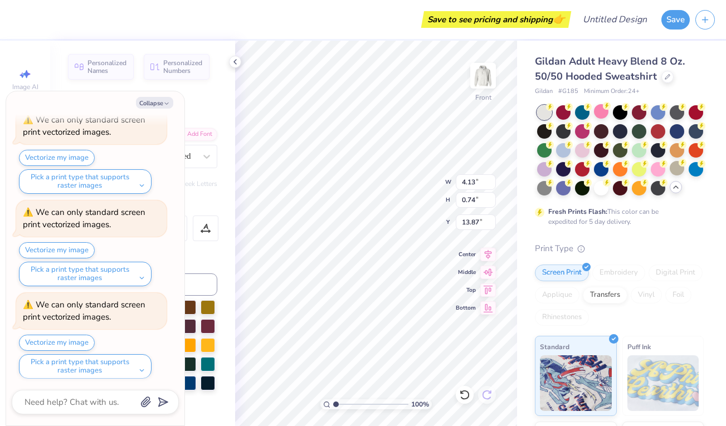
type textarea "x"
type textarea "Kappa"
type textarea "x"
type textarea "Kappa"
type textarea "x"
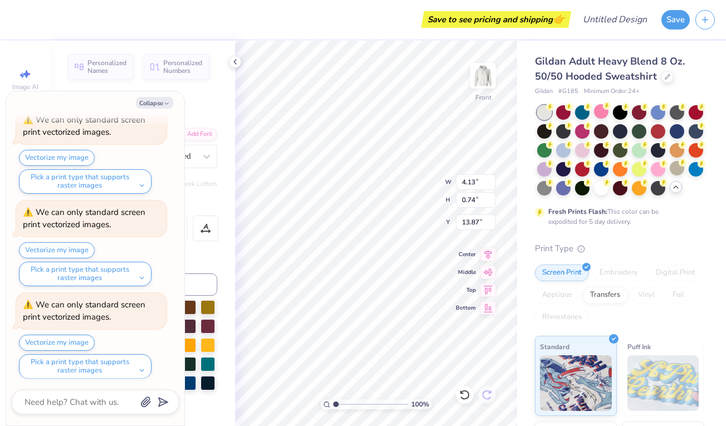
type textarea "Kappa A"
type textarea "x"
type textarea "Kappa Al"
type textarea "x"
type textarea "Kappa Alp"
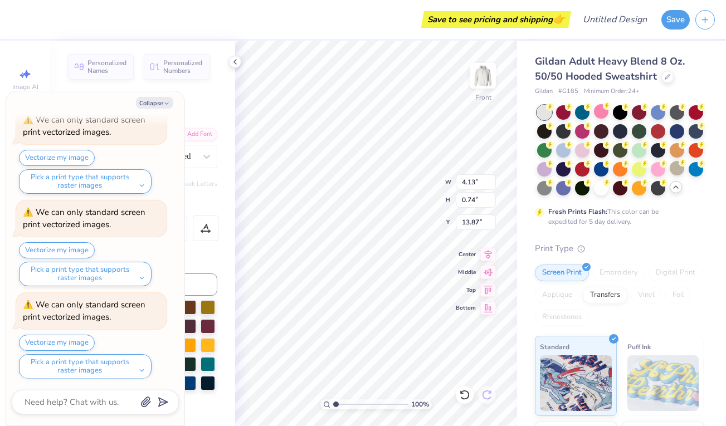
type textarea "x"
type textarea "Kappa Alph"
type textarea "x"
type textarea "Kappa Alpha"
type textarea "x"
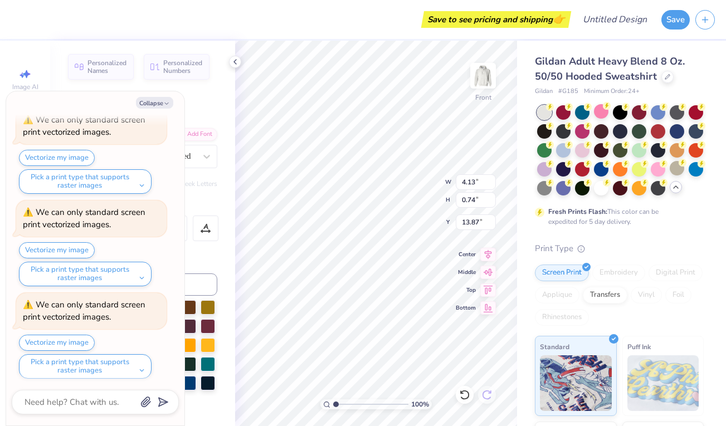
type textarea "Kappa Alpha"
type textarea "x"
type textarea "Kappa Alpha T"
type textarea "x"
type textarea "Kappa Alpha Th"
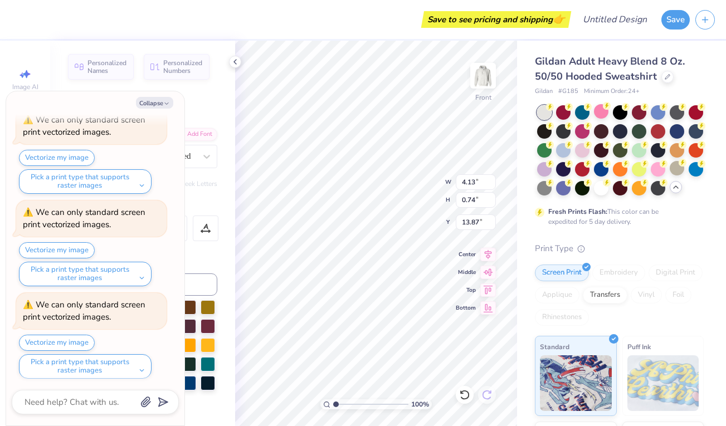
type textarea "x"
type textarea "Kappa Alpha The"
type textarea "x"
type textarea "Kappa Alpha Thet"
type textarea "x"
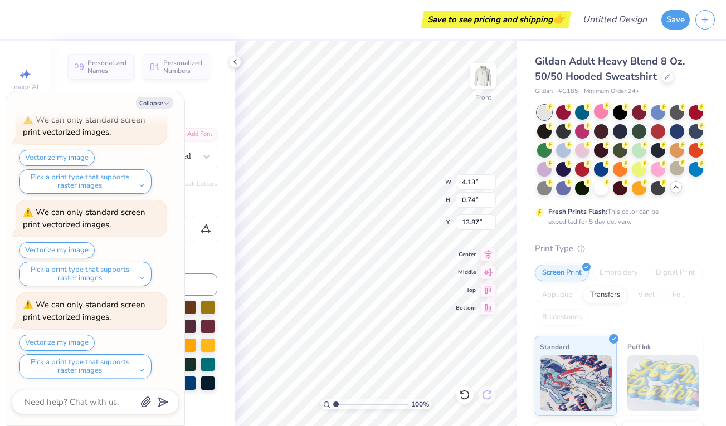
scroll to position [0, 4]
type textarea "Kappa Alpha Theta"
click at [487, 284] on icon at bounding box center [488, 288] width 9 height 8
type textarea "x"
type input "4.98"
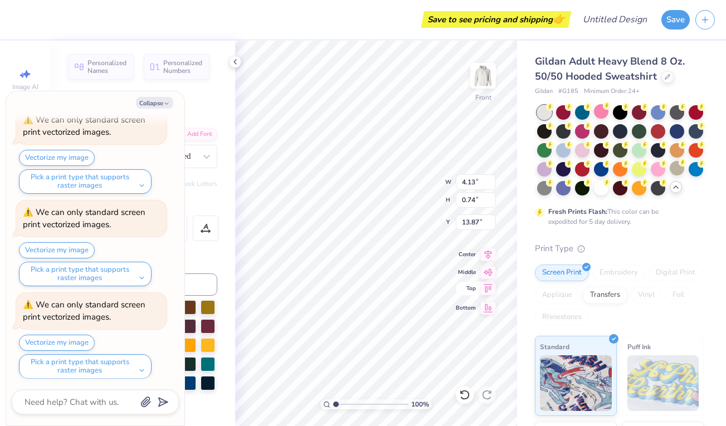
type input "0.88"
type input "6.00"
type textarea "x"
type input "13.80"
click at [490, 289] on icon at bounding box center [489, 288] width 16 height 13
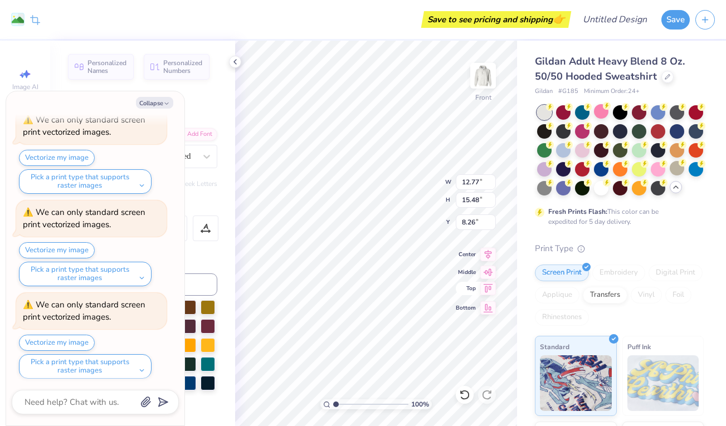
type textarea "x"
type input "6.00"
type textarea "x"
type input "4.98"
type input "0.88"
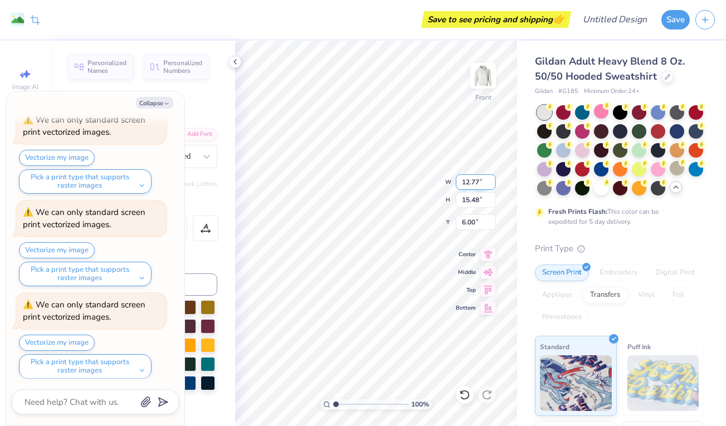
type input "13.80"
type textarea "x"
type input "11.35"
click at [488, 292] on icon at bounding box center [489, 288] width 16 height 13
click at [153, 103] on button "Collapse" at bounding box center [154, 103] width 37 height 12
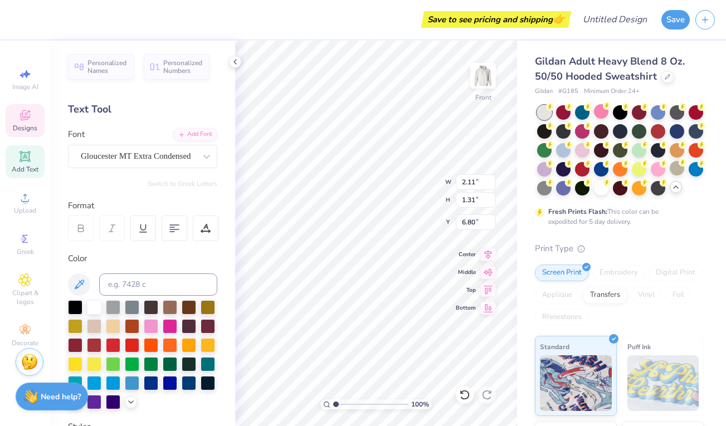
click at [183, 120] on div "Personalized Names Personalized Numbers Text Tool Add Font Font Gloucester MT E…" at bounding box center [142, 234] width 185 height 386
click at [234, 59] on icon at bounding box center [235, 61] width 9 height 9
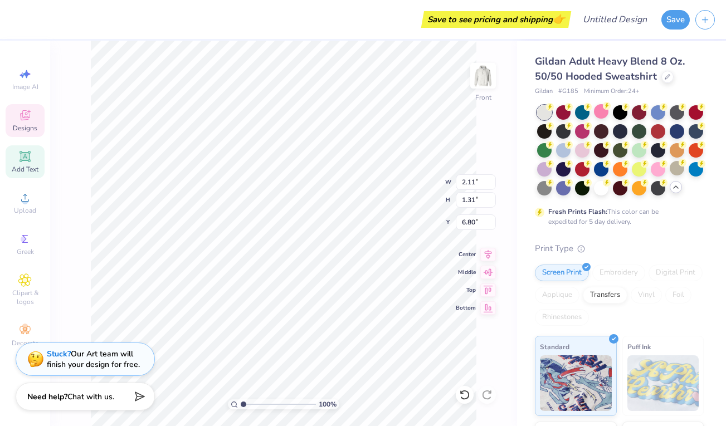
scroll to position [0, 0]
click at [72, 255] on div "100 % Front W 2.11 2.11 " H 1.31 1.31 " Y 6.80 6.80 " Center Middle Top Bottom" at bounding box center [283, 234] width 467 height 386
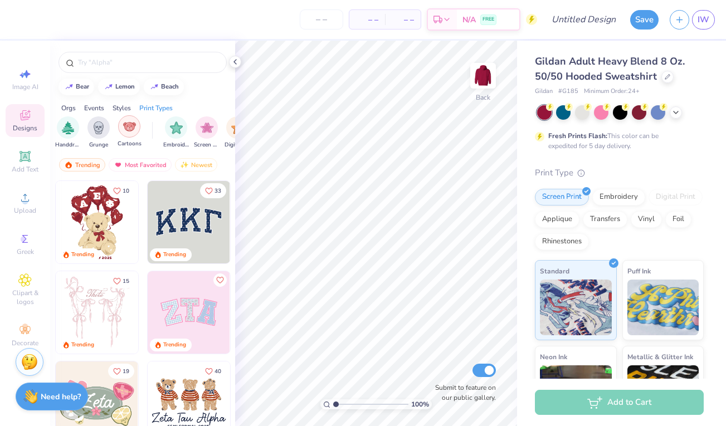
scroll to position [0, 803]
click at [171, 133] on div "filter for Embroidery" at bounding box center [173, 126] width 22 height 22
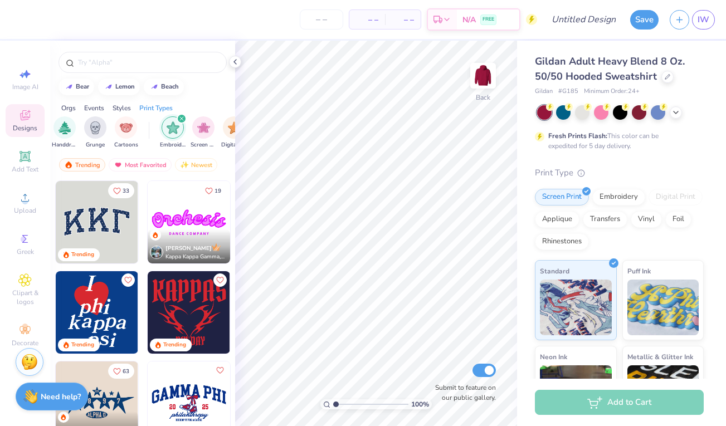
scroll to position [0, 806]
click at [153, 160] on div "Most Favorited" at bounding box center [140, 164] width 63 height 13
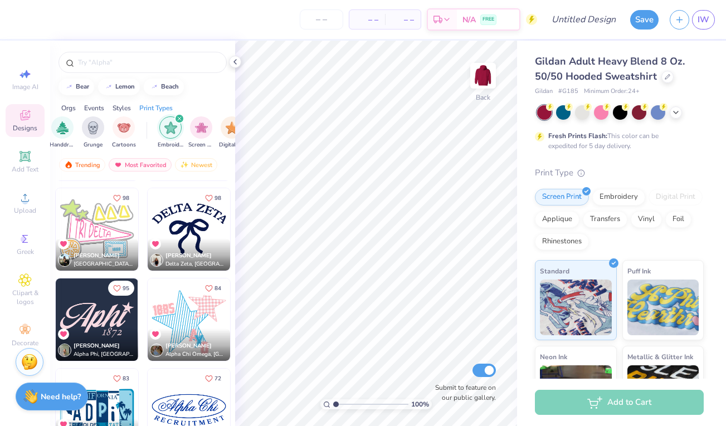
scroll to position [445, 0]
click at [489, 73] on img at bounding box center [483, 76] width 45 height 45
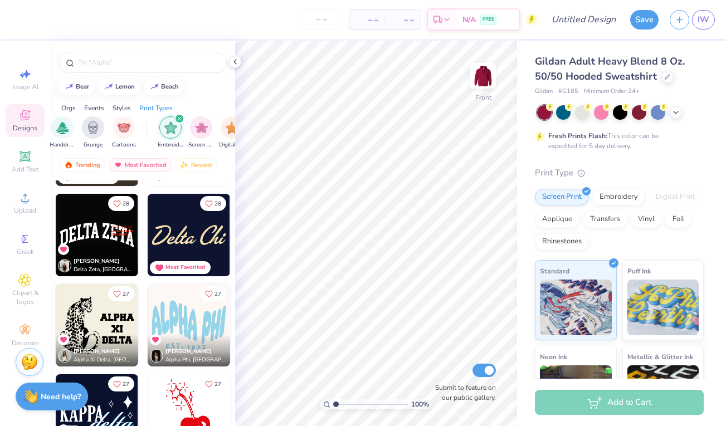
scroll to position [3179, 0]
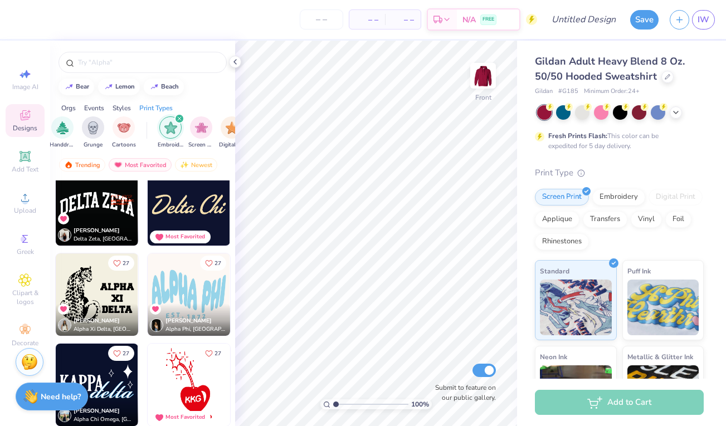
click at [117, 302] on img at bounding box center [97, 295] width 83 height 83
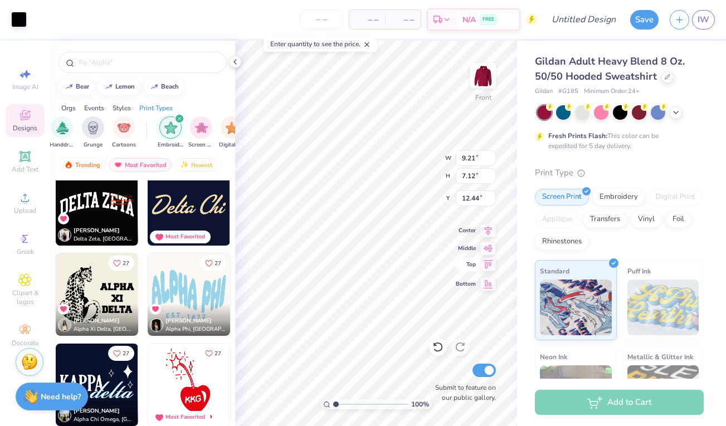
click at [494, 265] on icon at bounding box center [489, 264] width 16 height 13
type input "6.00"
type input "11.53"
click at [491, 156] on input "11.53" at bounding box center [476, 159] width 40 height 16
click at [478, 158] on input "9.21" at bounding box center [476, 159] width 40 height 16
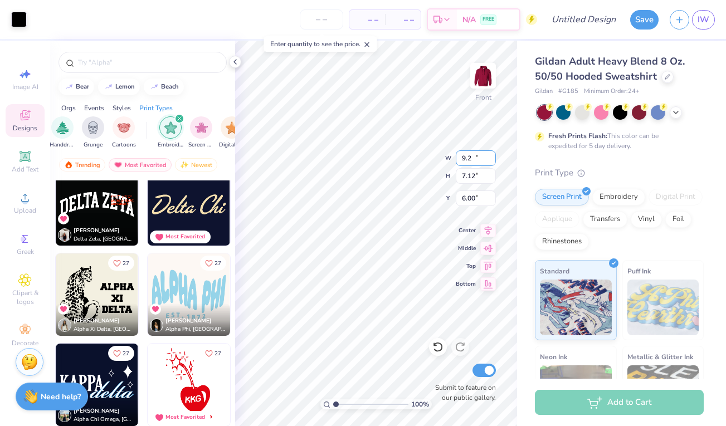
type input "9"
type input "12.00"
click at [468, 177] on input "9.28" at bounding box center [476, 176] width 40 height 16
type input "9"
type input "12"
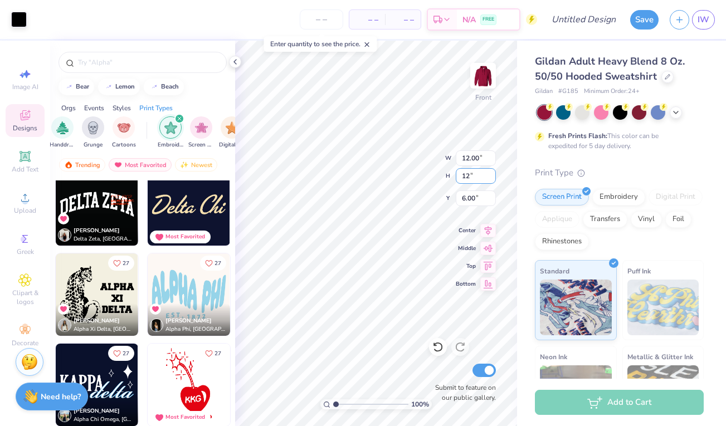
type input "15.00"
type input "11"
type input "14.23"
type input "11.00"
type input "6.30"
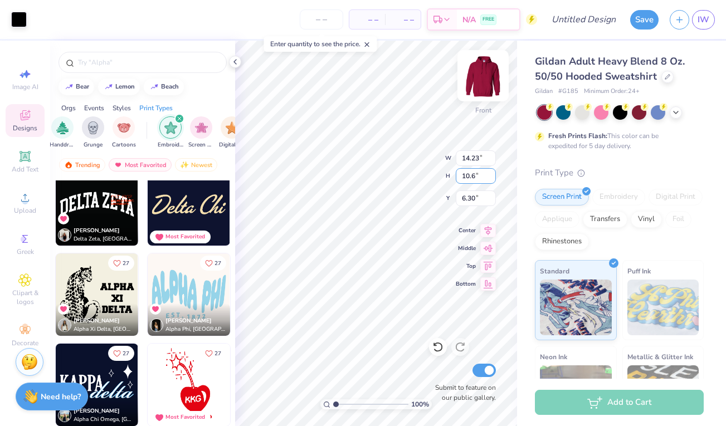
type input "10.6"
type input "13.71"
type input "10.60"
type input "6.50"
click at [601, 113] on div at bounding box center [601, 111] width 14 height 14
